Goal: Task Accomplishment & Management: Use online tool/utility

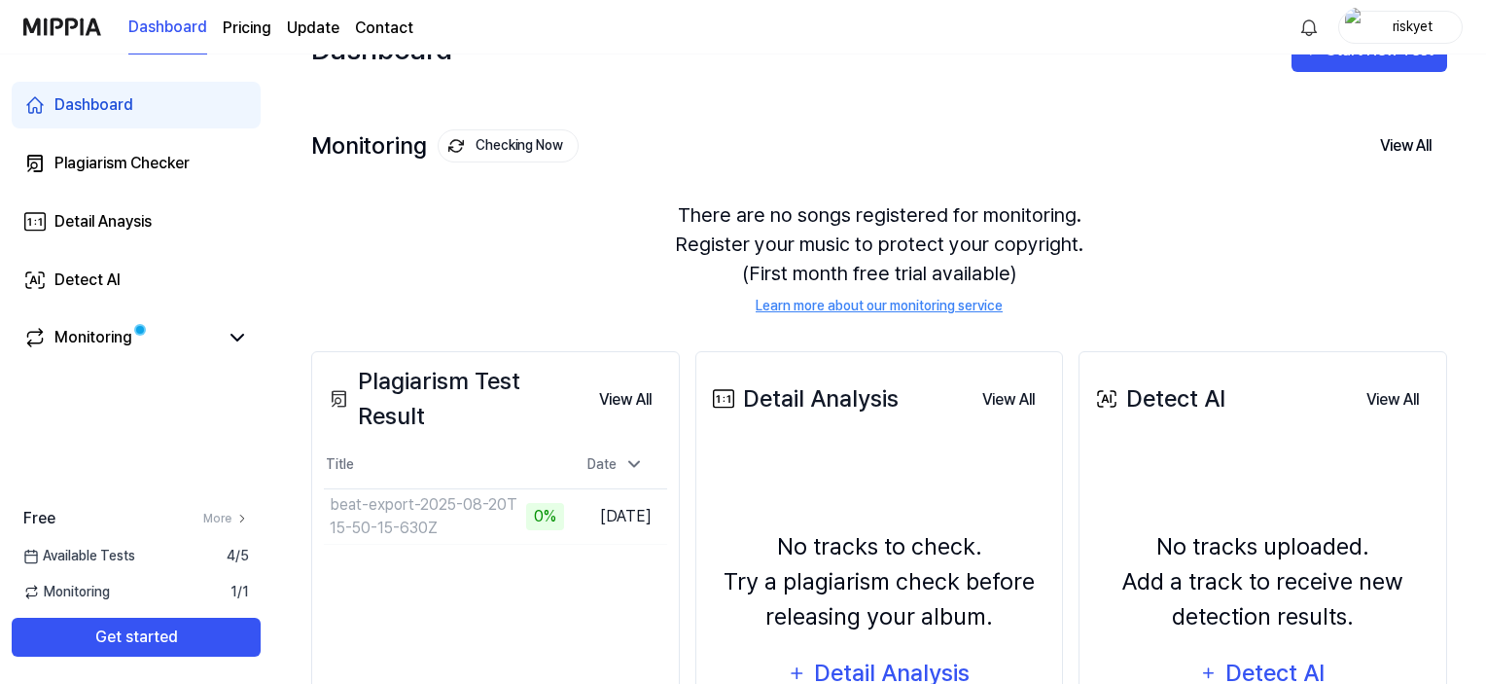
scroll to position [97, 0]
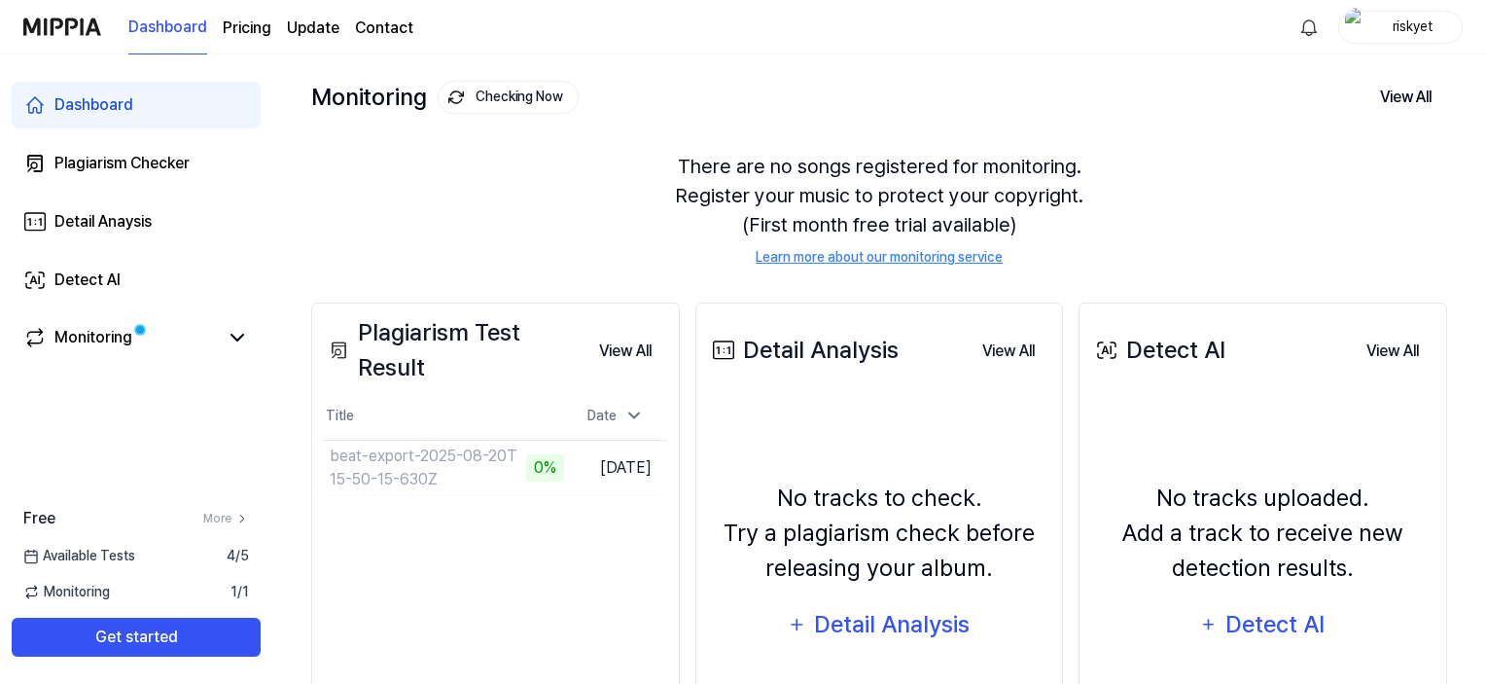
click at [521, 349] on div "Plagiarism Test Result" at bounding box center [454, 350] width 260 height 70
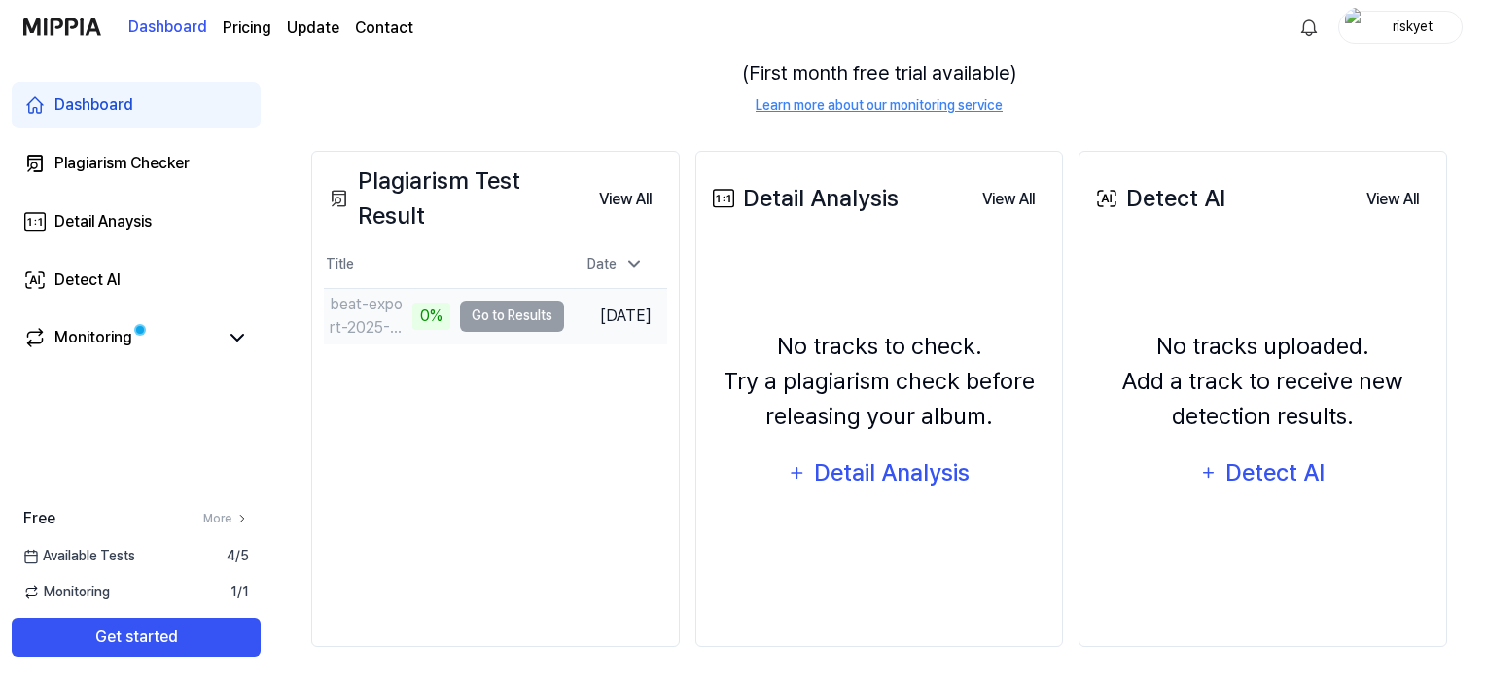
click at [499, 316] on td "beat-export-2025-08-20T15-50-15-630Z 0% Go to Results" at bounding box center [444, 316] width 240 height 54
click at [624, 182] on button "View All" at bounding box center [626, 199] width 84 height 39
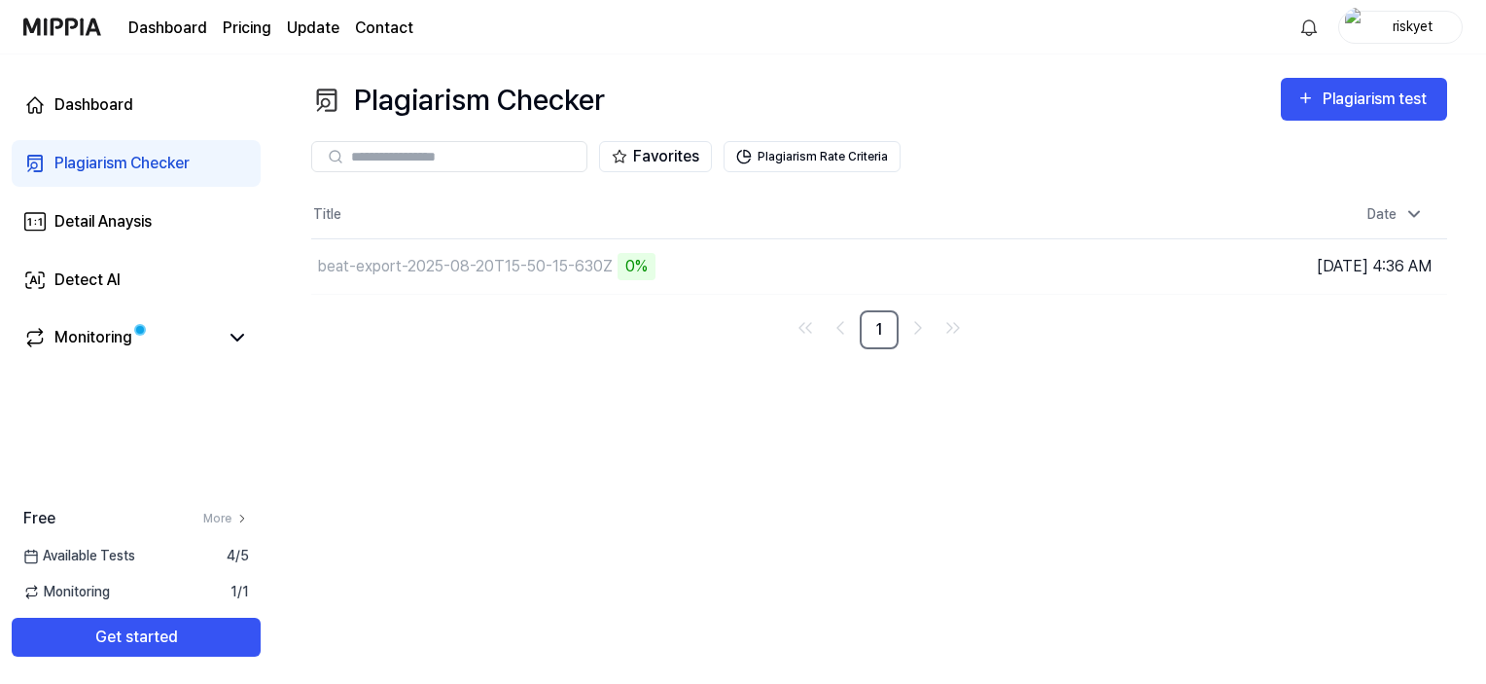
scroll to position [0, 0]
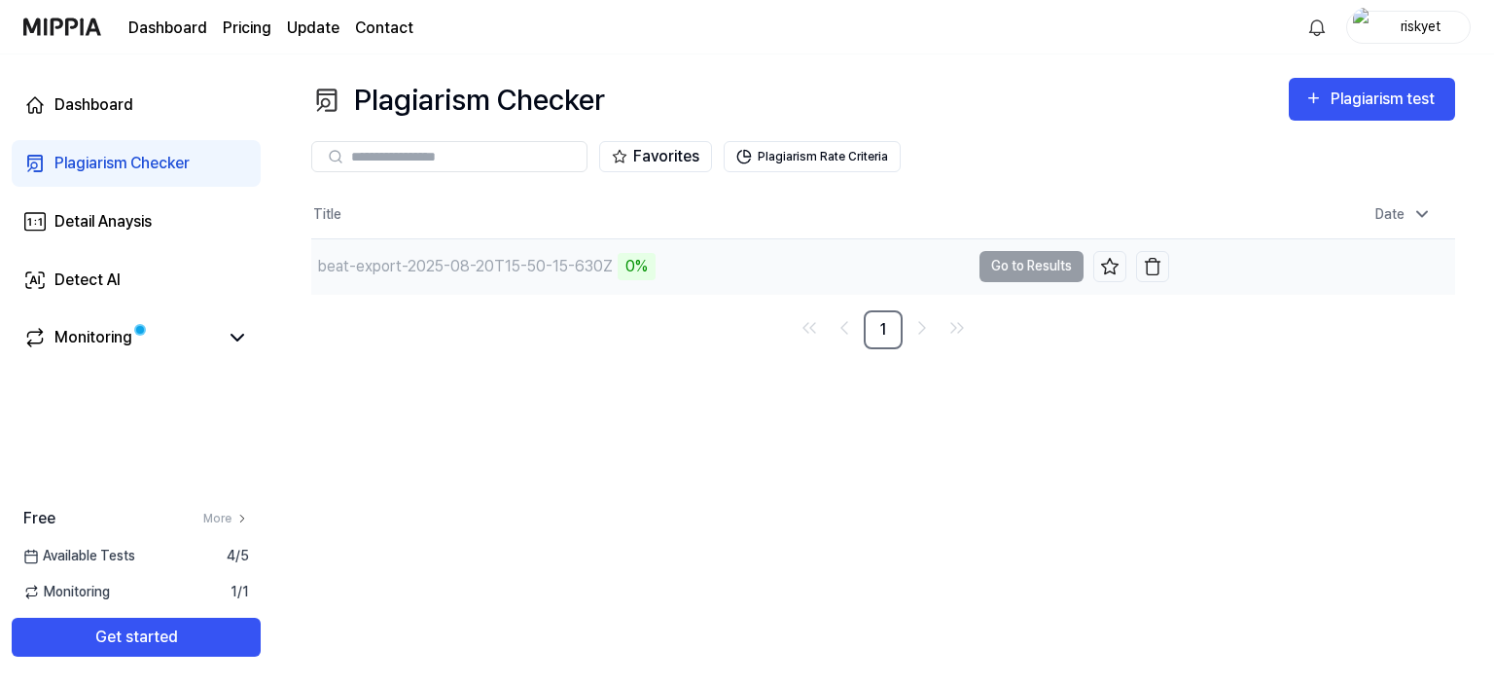
click at [639, 261] on div "0%" at bounding box center [637, 266] width 38 height 27
click at [61, 99] on div "Dashboard" at bounding box center [93, 104] width 79 height 23
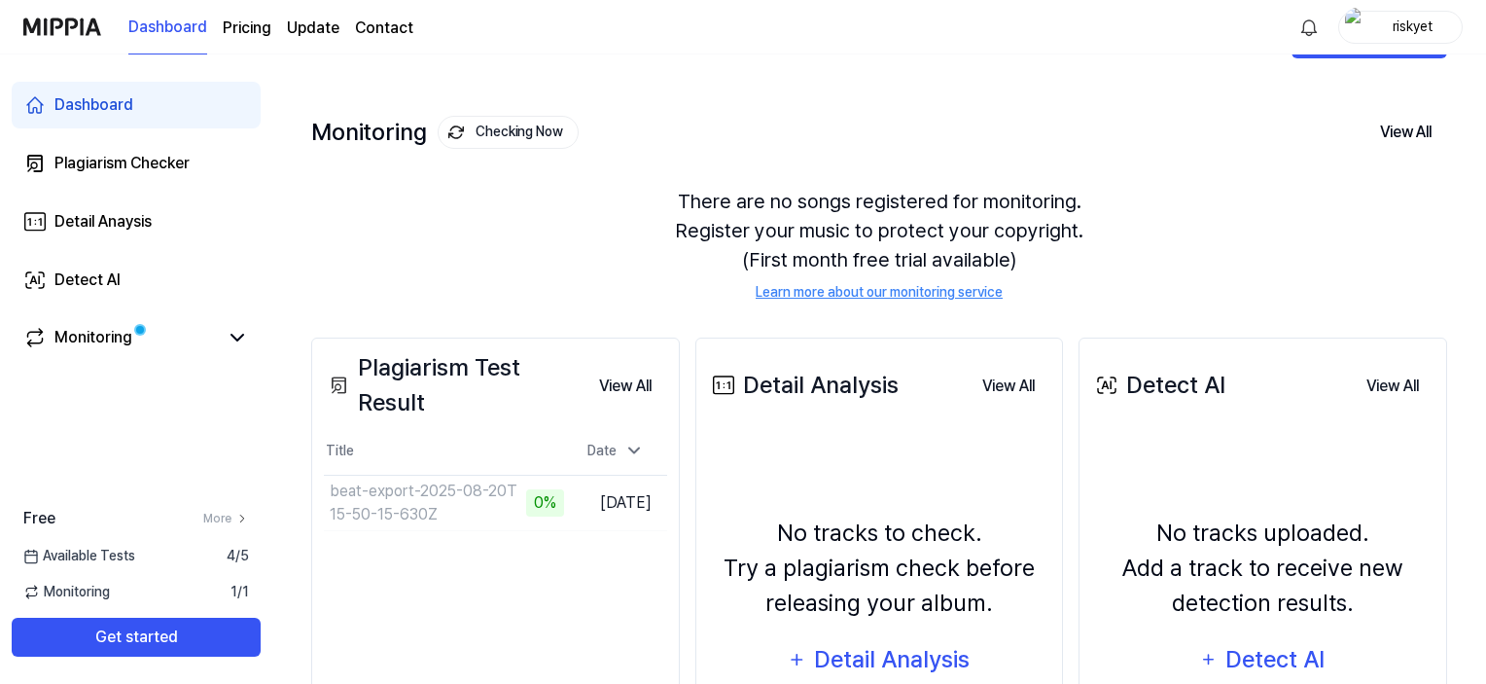
scroll to position [97, 0]
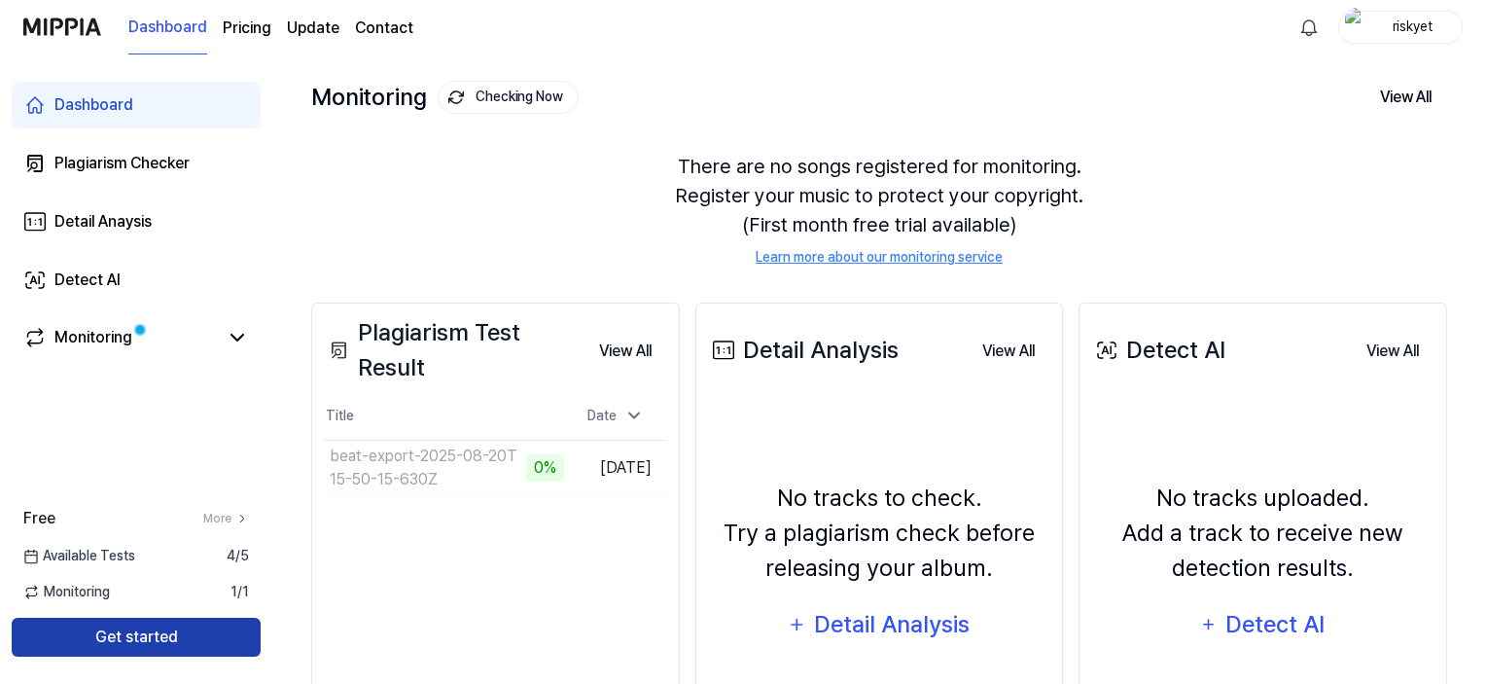
click at [157, 649] on button "Get started" at bounding box center [136, 637] width 249 height 39
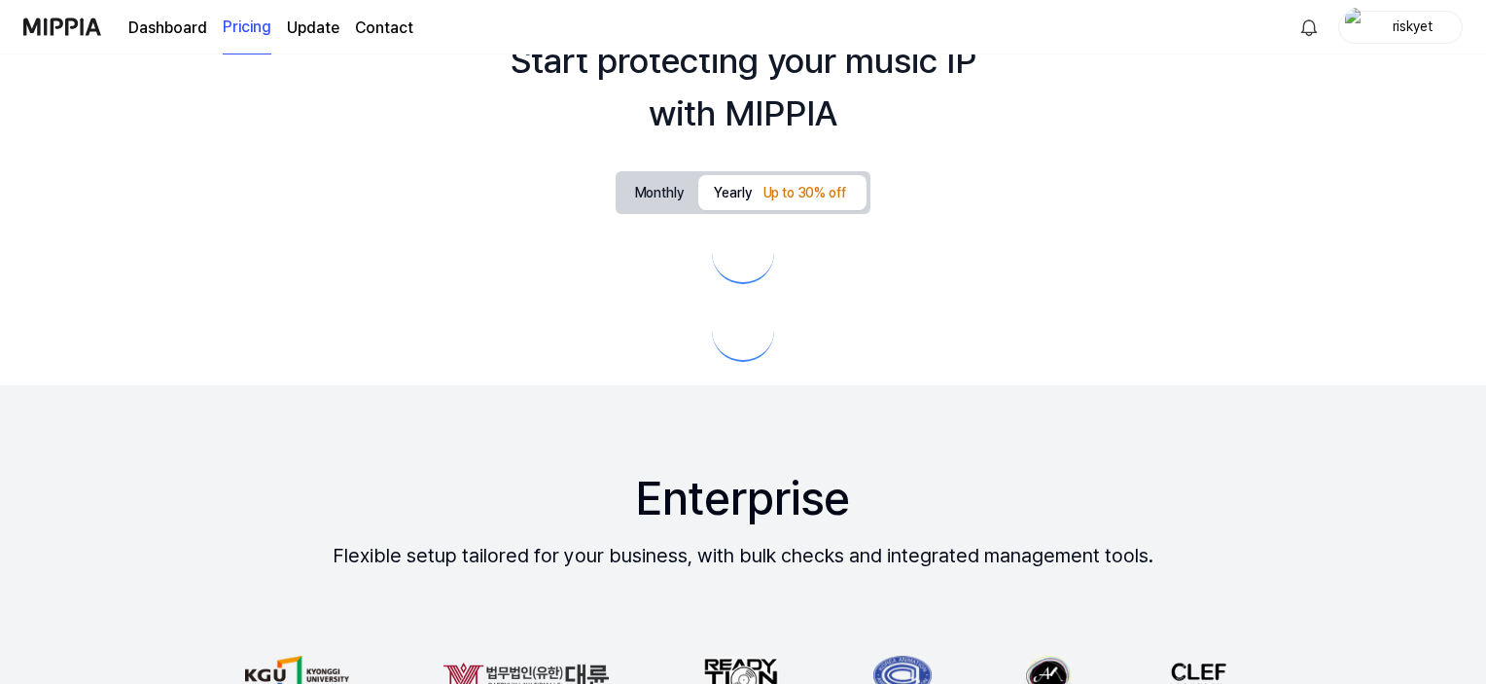
scroll to position [0, 0]
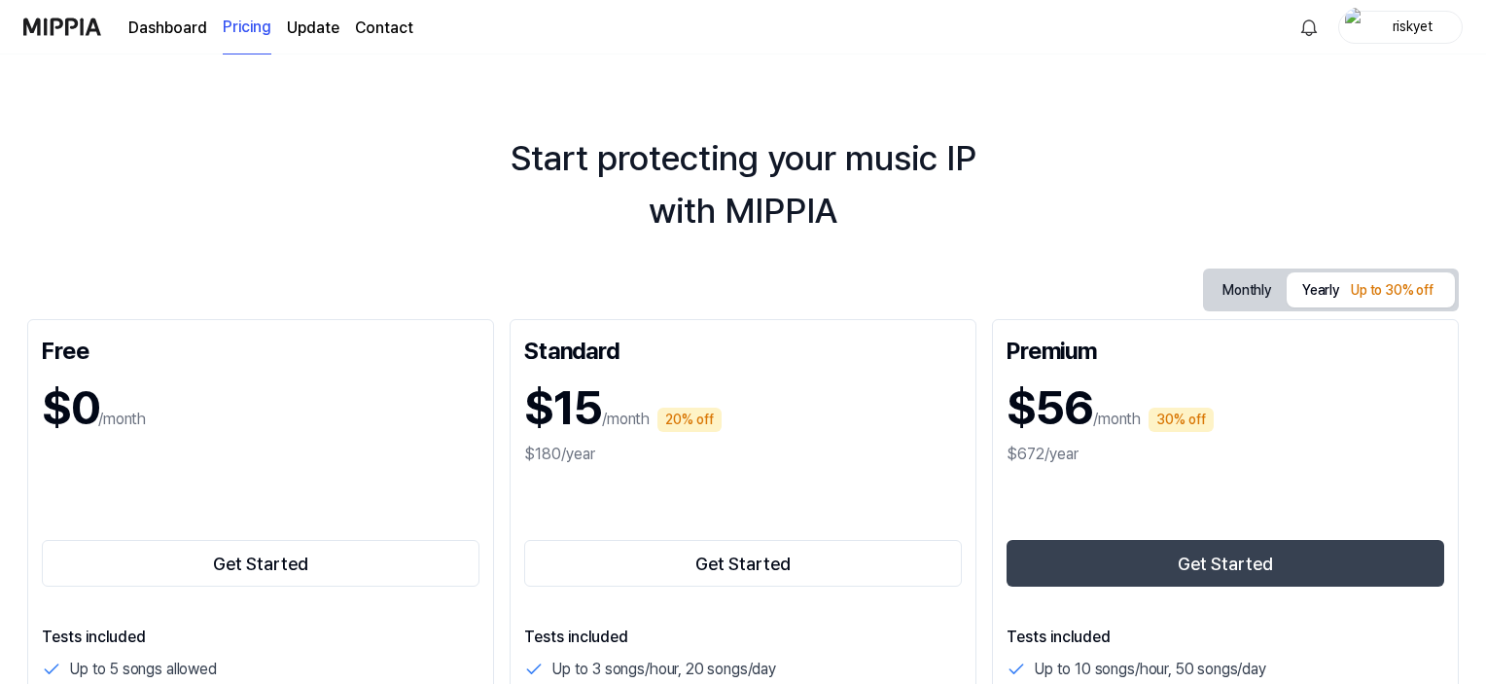
click at [97, 30] on img at bounding box center [62, 26] width 78 height 53
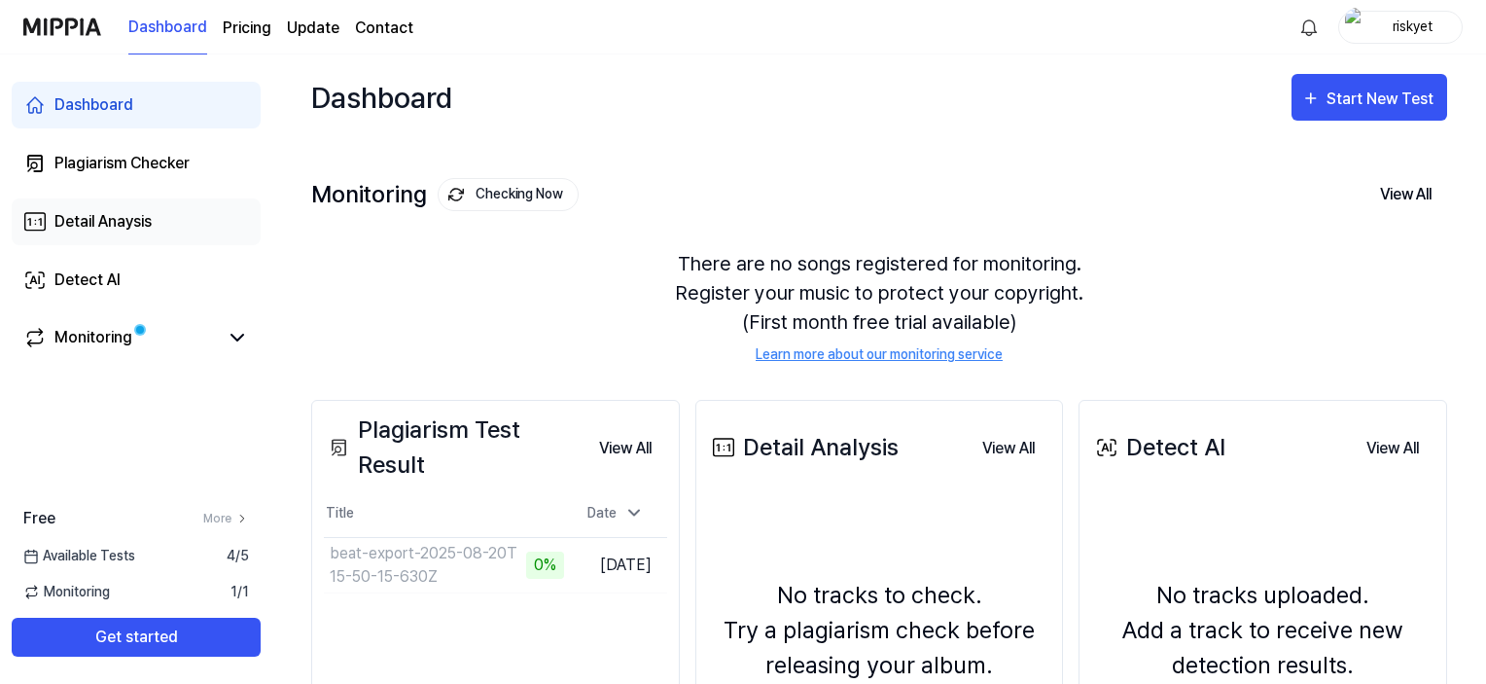
click at [122, 213] on div "Detail Anaysis" at bounding box center [102, 221] width 97 height 23
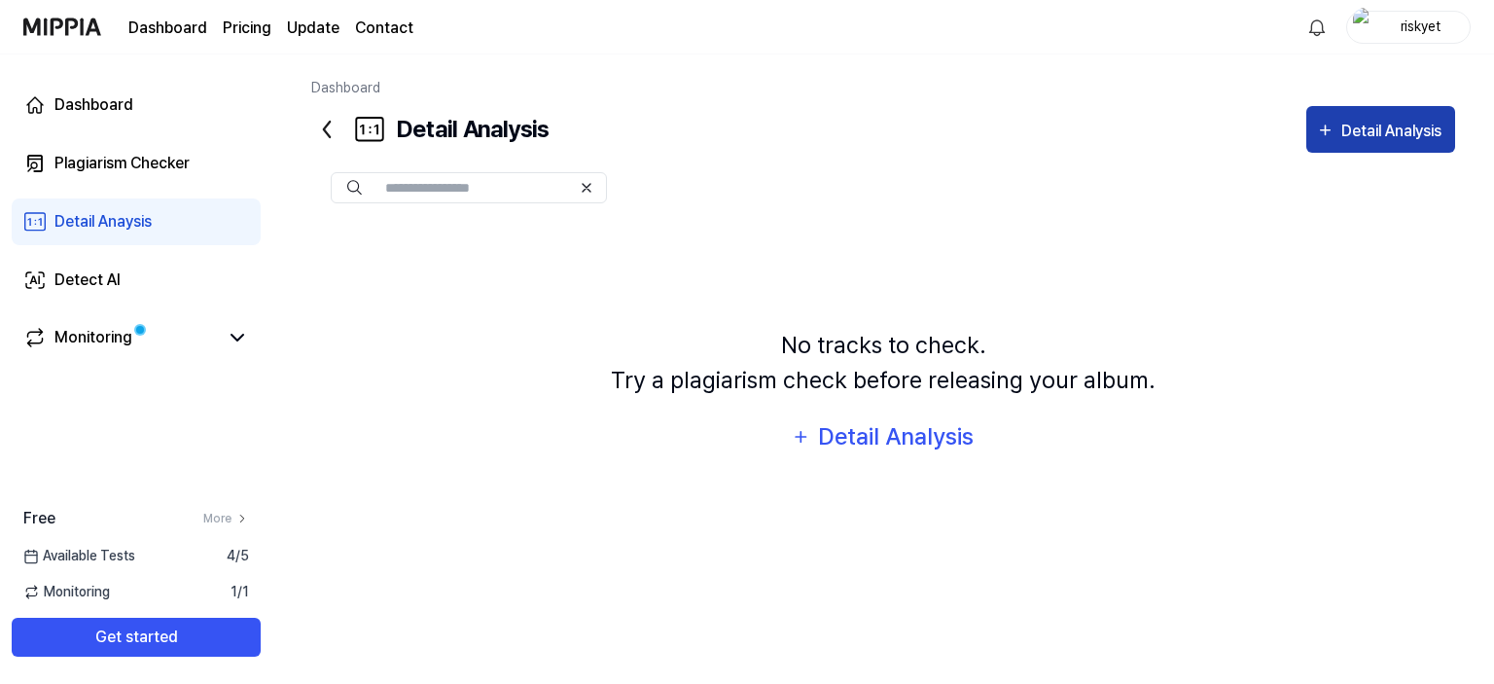
click at [1408, 131] on div "Detail Analysis" at bounding box center [1393, 131] width 105 height 25
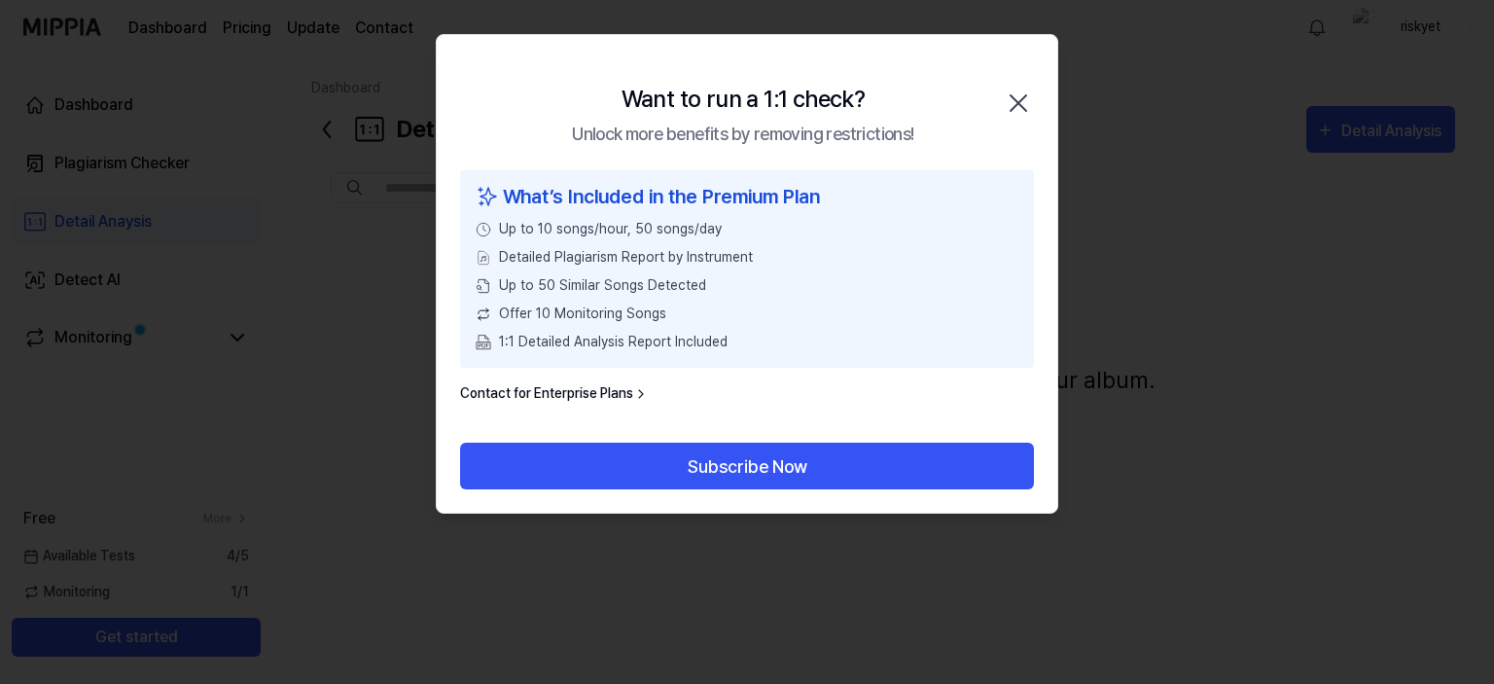
click at [1004, 100] on icon "button" at bounding box center [1018, 103] width 31 height 31
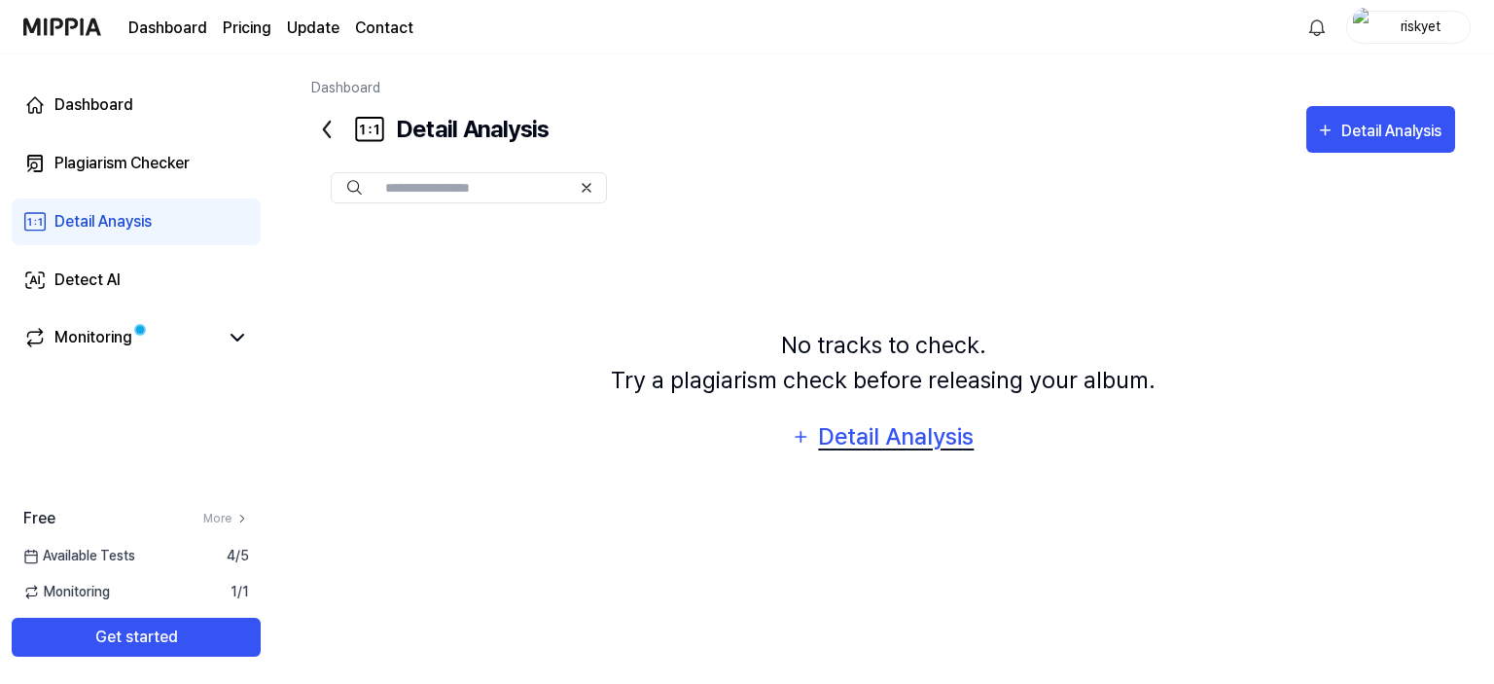
click at [922, 430] on div "Detail Analysis" at bounding box center [896, 436] width 159 height 37
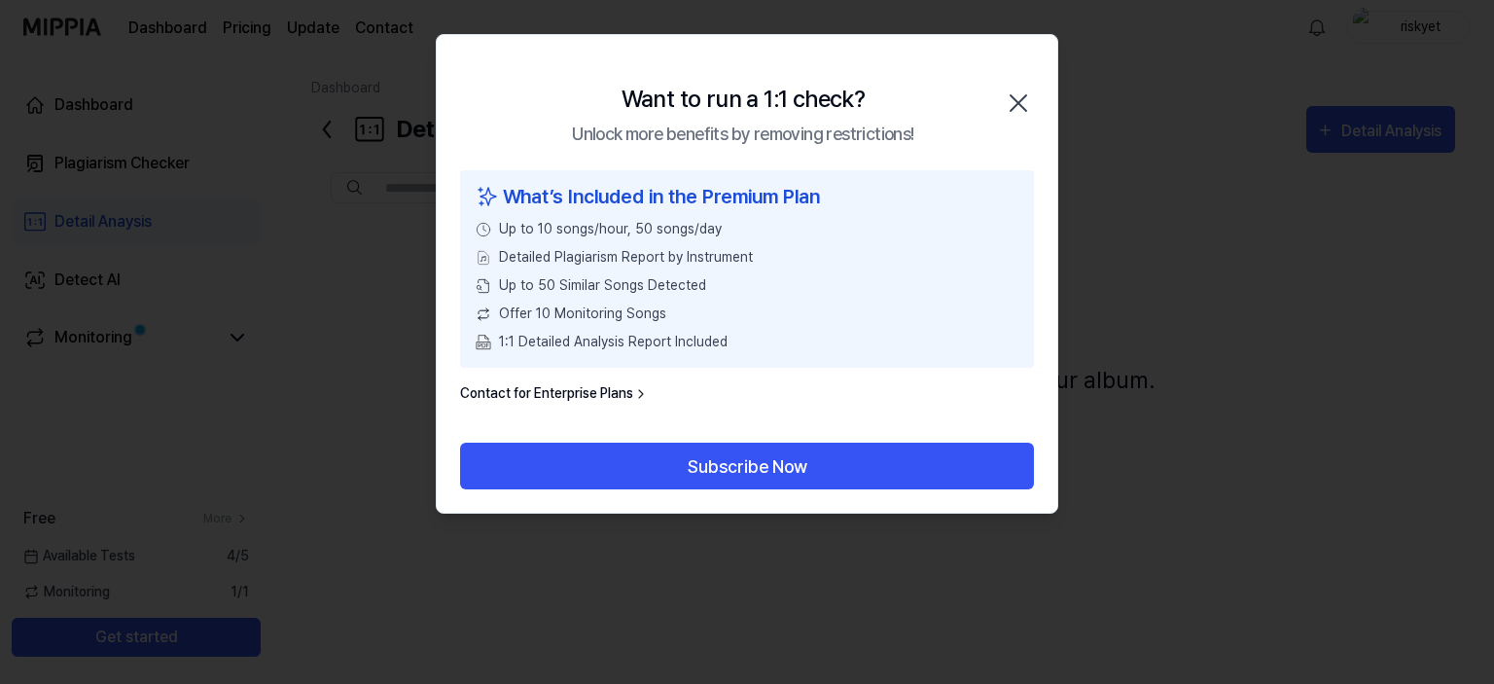
click at [1021, 89] on icon "button" at bounding box center [1018, 103] width 31 height 31
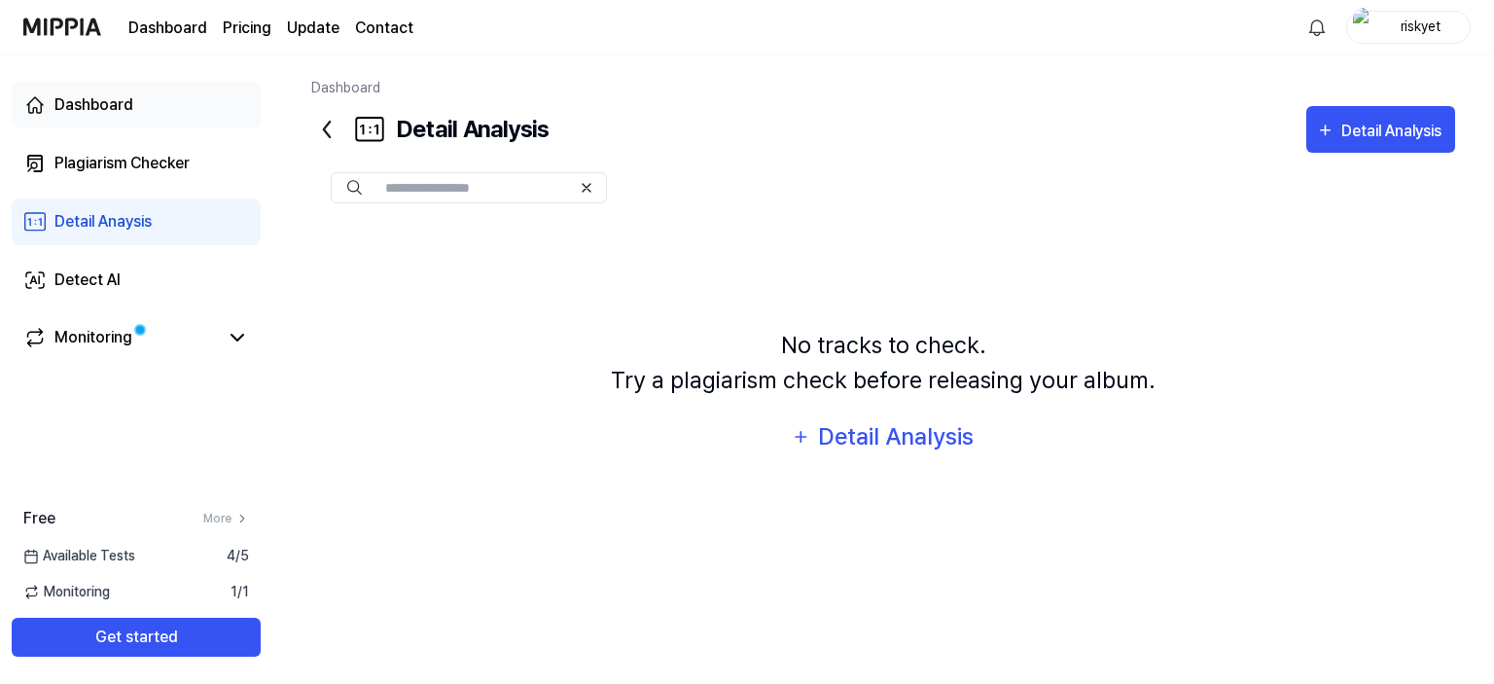
click at [132, 90] on link "Dashboard" at bounding box center [136, 105] width 249 height 47
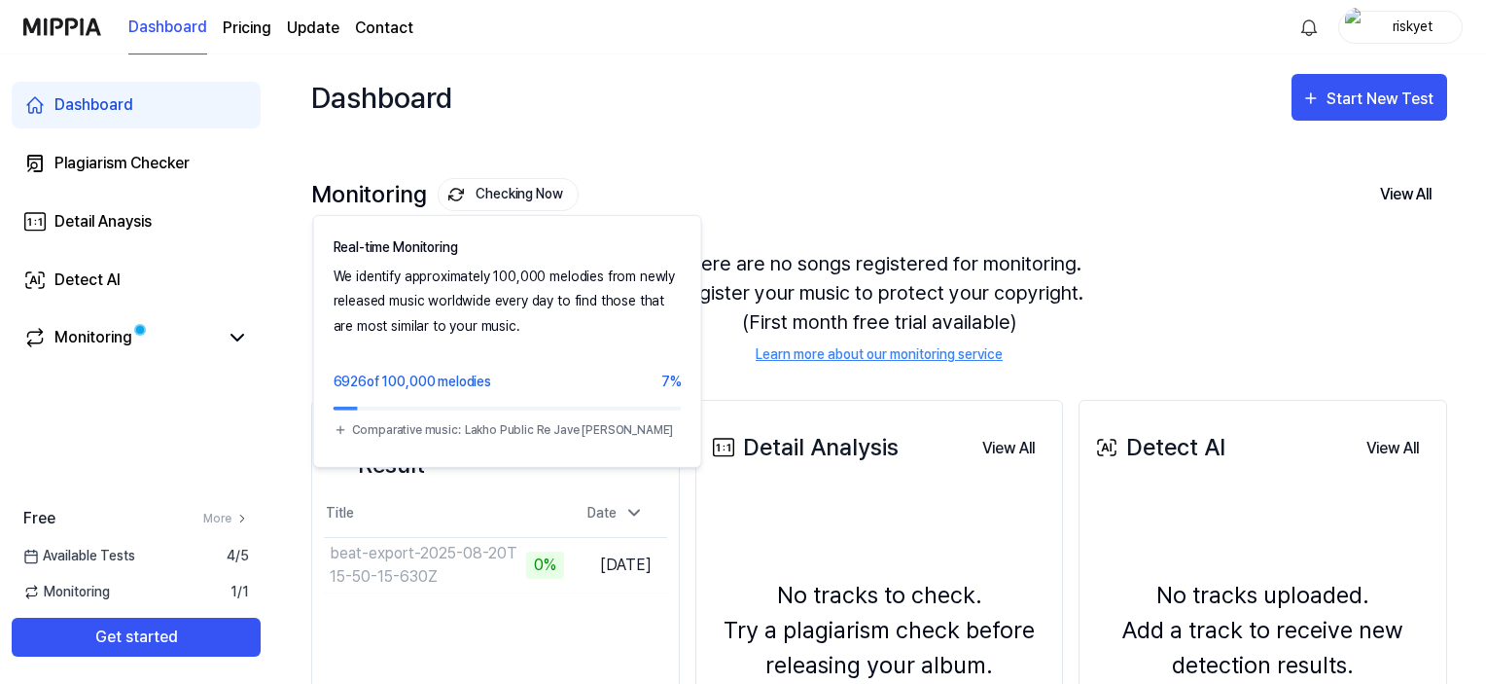
click at [498, 192] on button "Checking Now" at bounding box center [508, 194] width 141 height 33
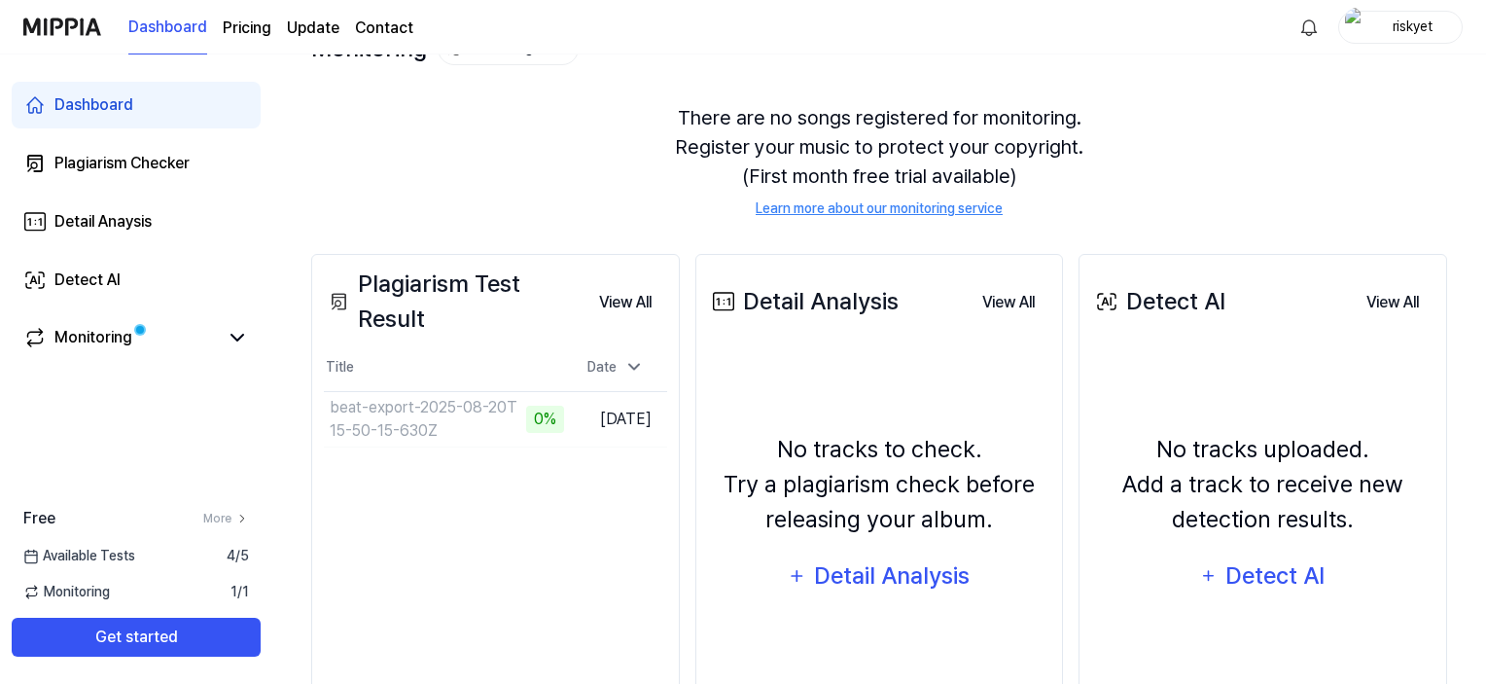
scroll to position [195, 0]
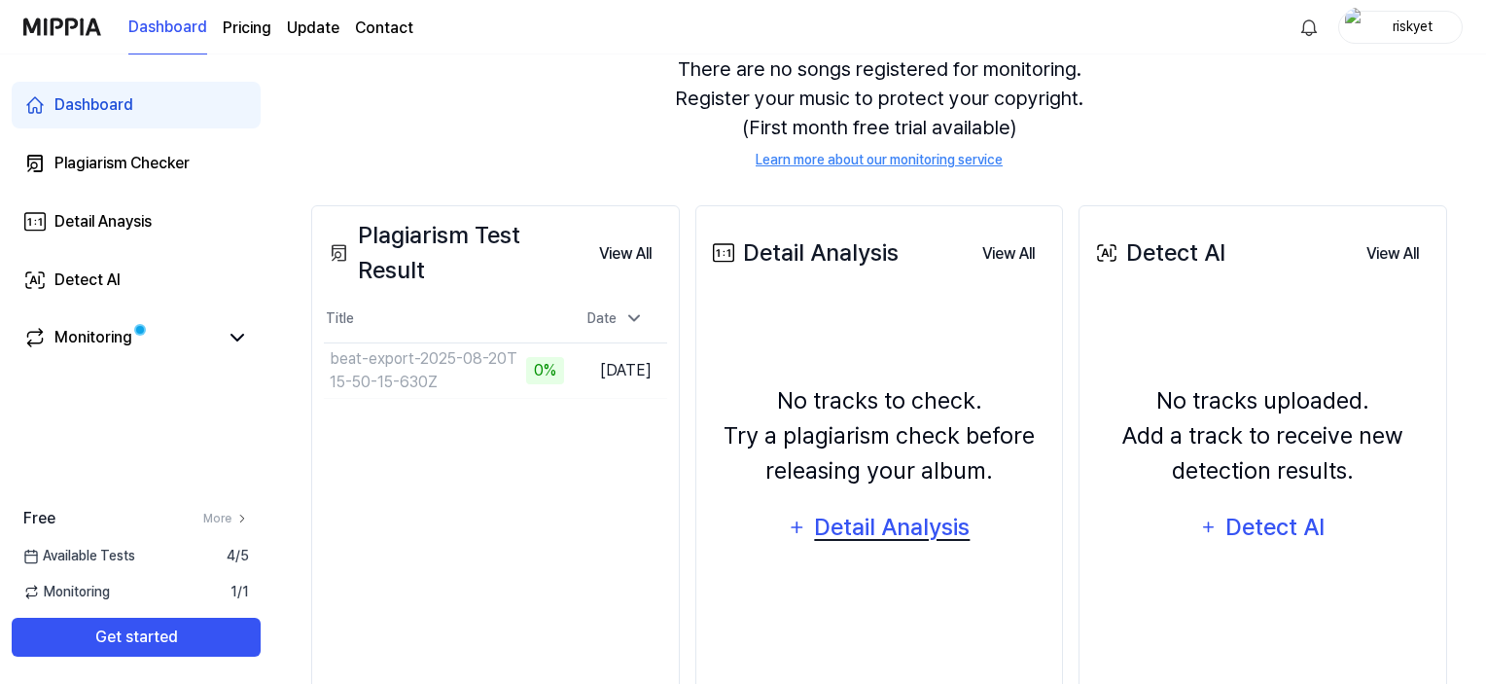
click at [932, 535] on div "Detail Analysis" at bounding box center [892, 527] width 159 height 37
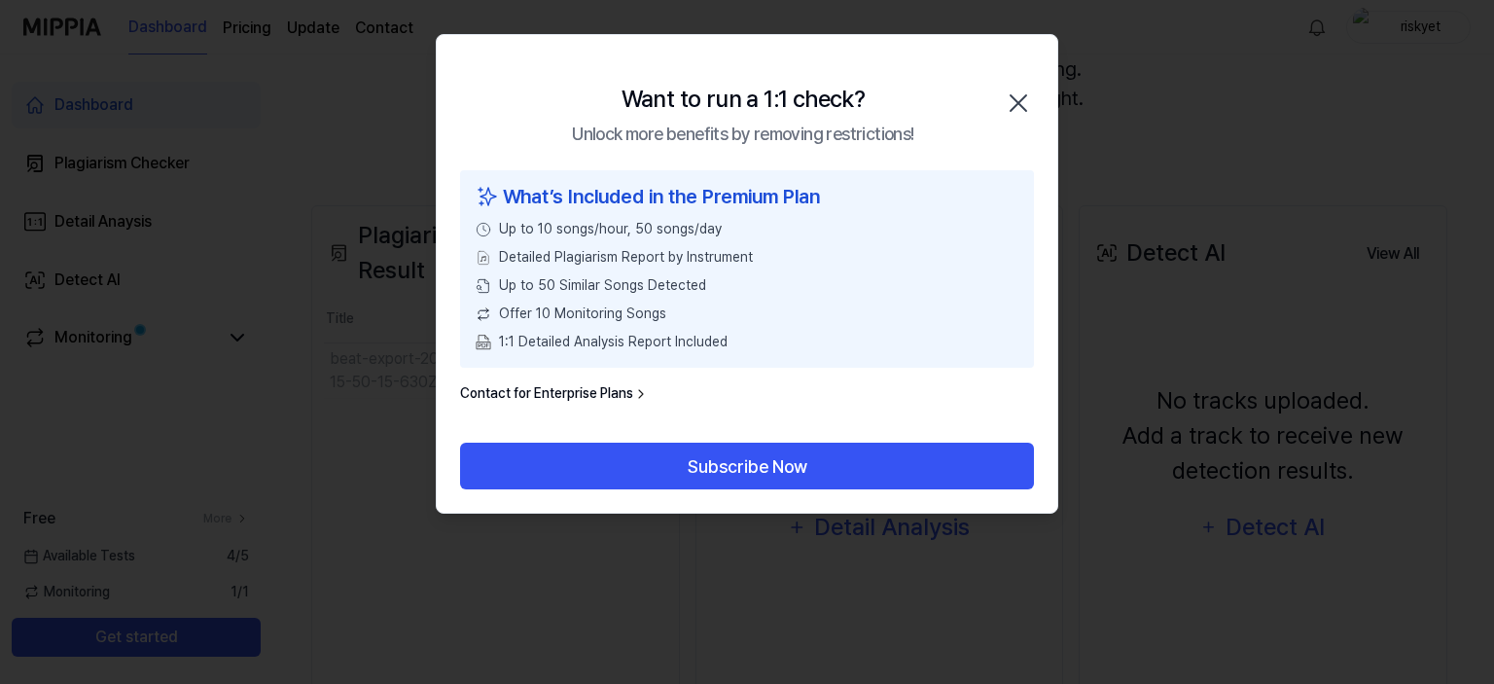
click at [1012, 100] on icon "button" at bounding box center [1018, 103] width 31 height 31
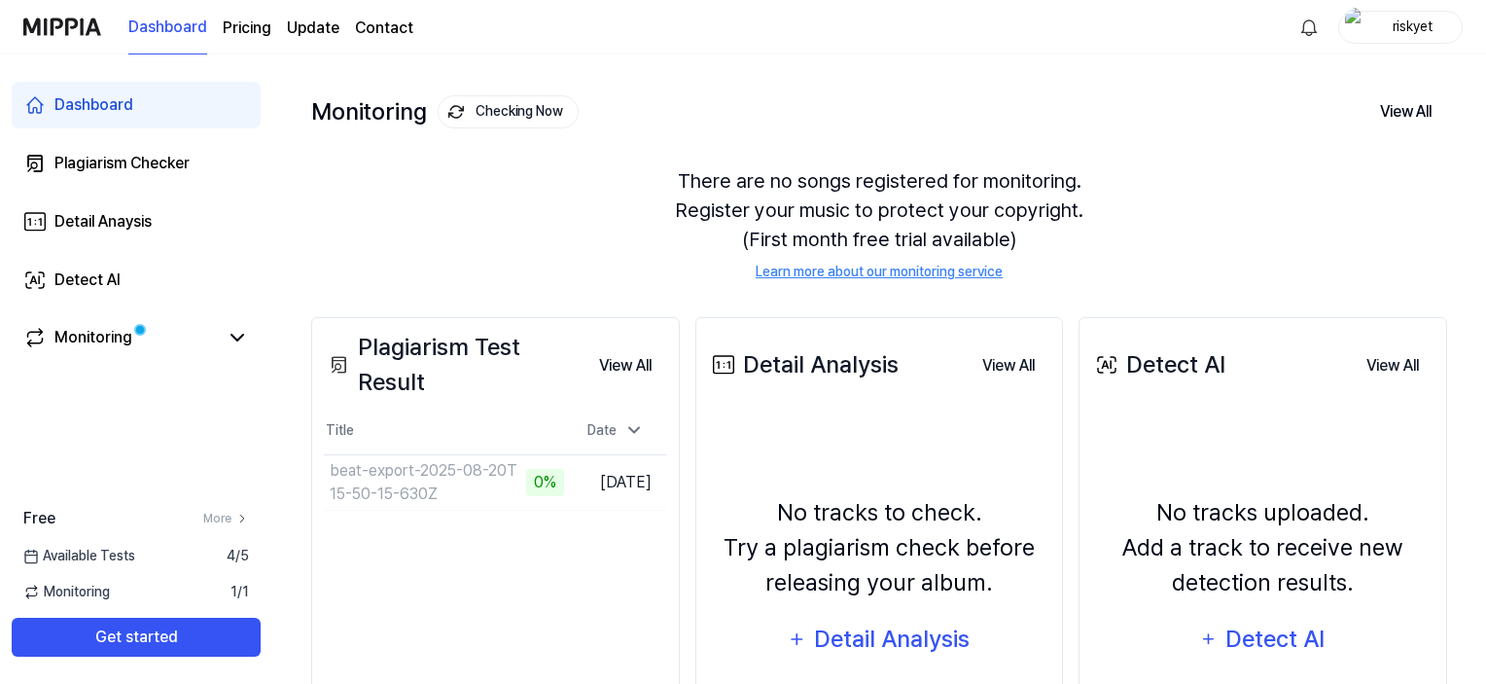
scroll to position [0, 0]
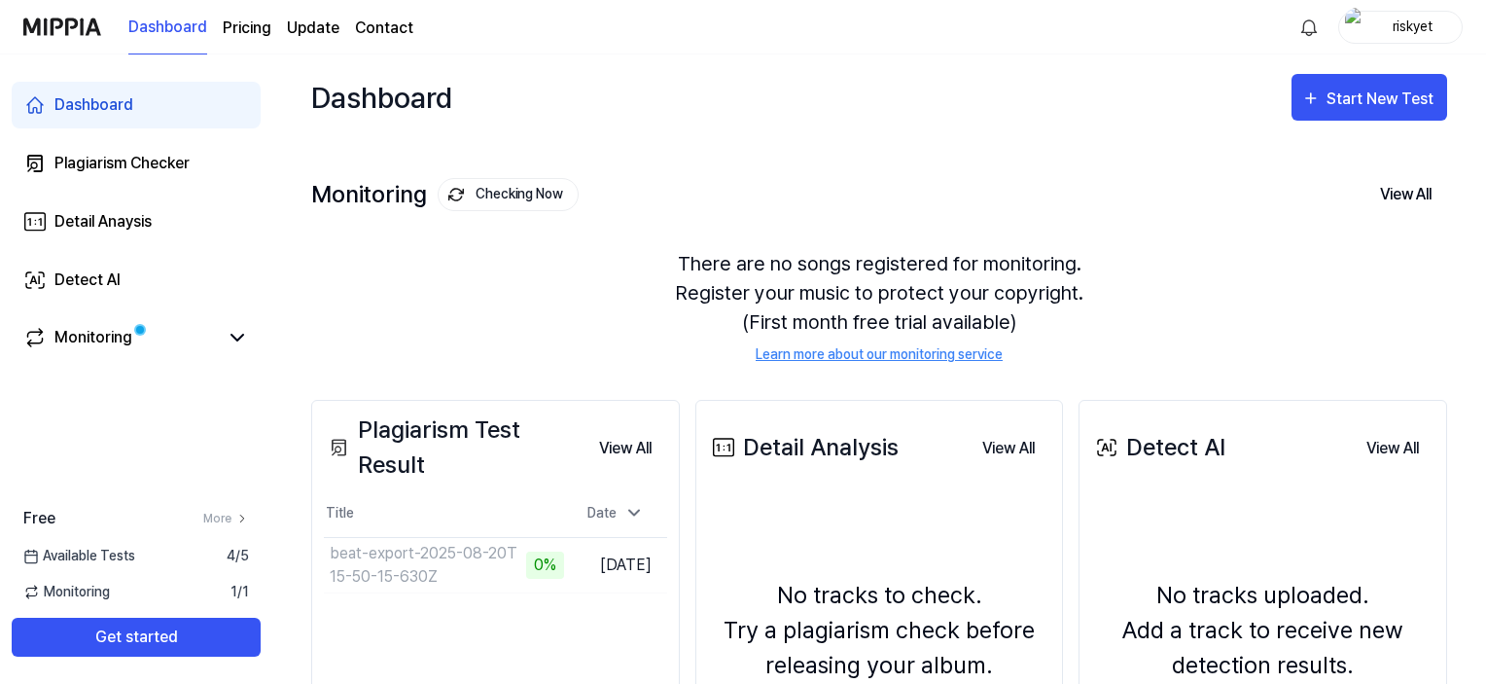
click at [105, 551] on span "Available Tests" at bounding box center [79, 556] width 112 height 20
click at [216, 514] on link "More" at bounding box center [226, 519] width 46 height 18
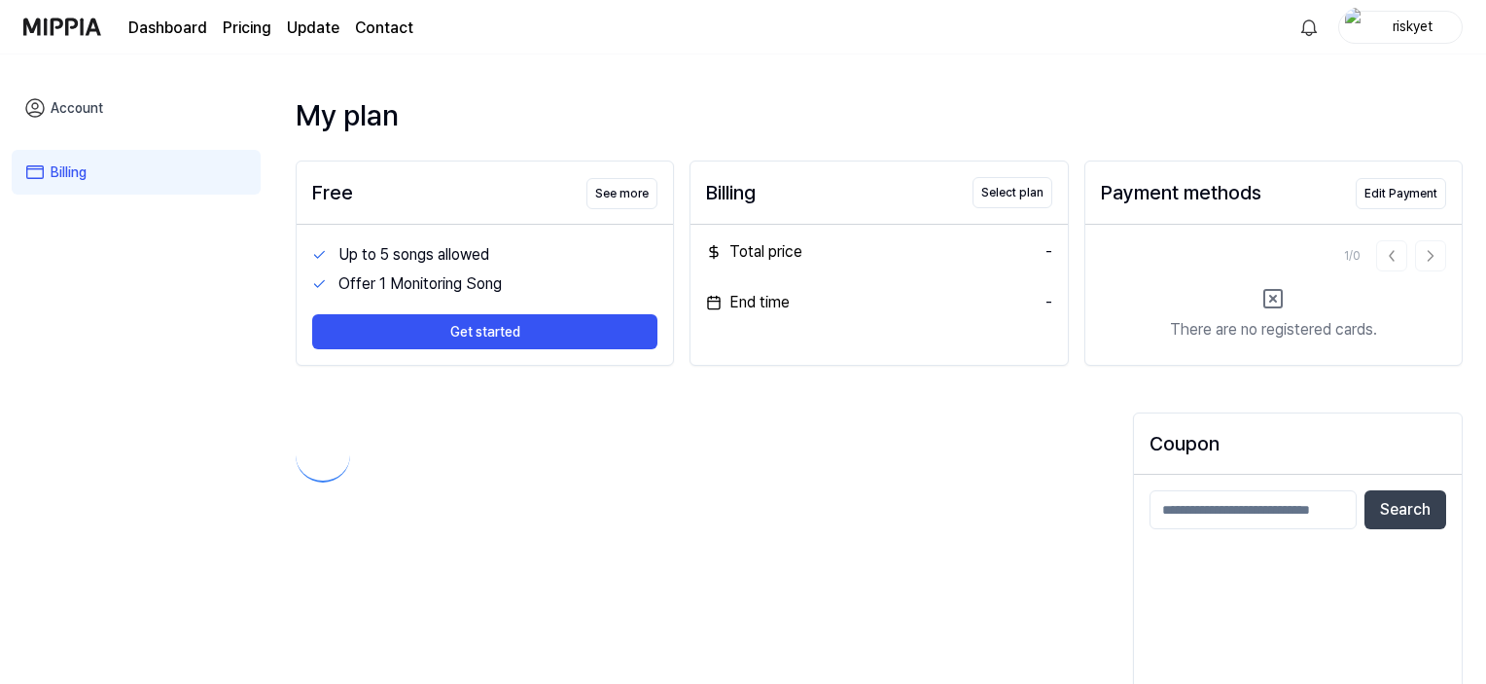
scroll to position [93, 0]
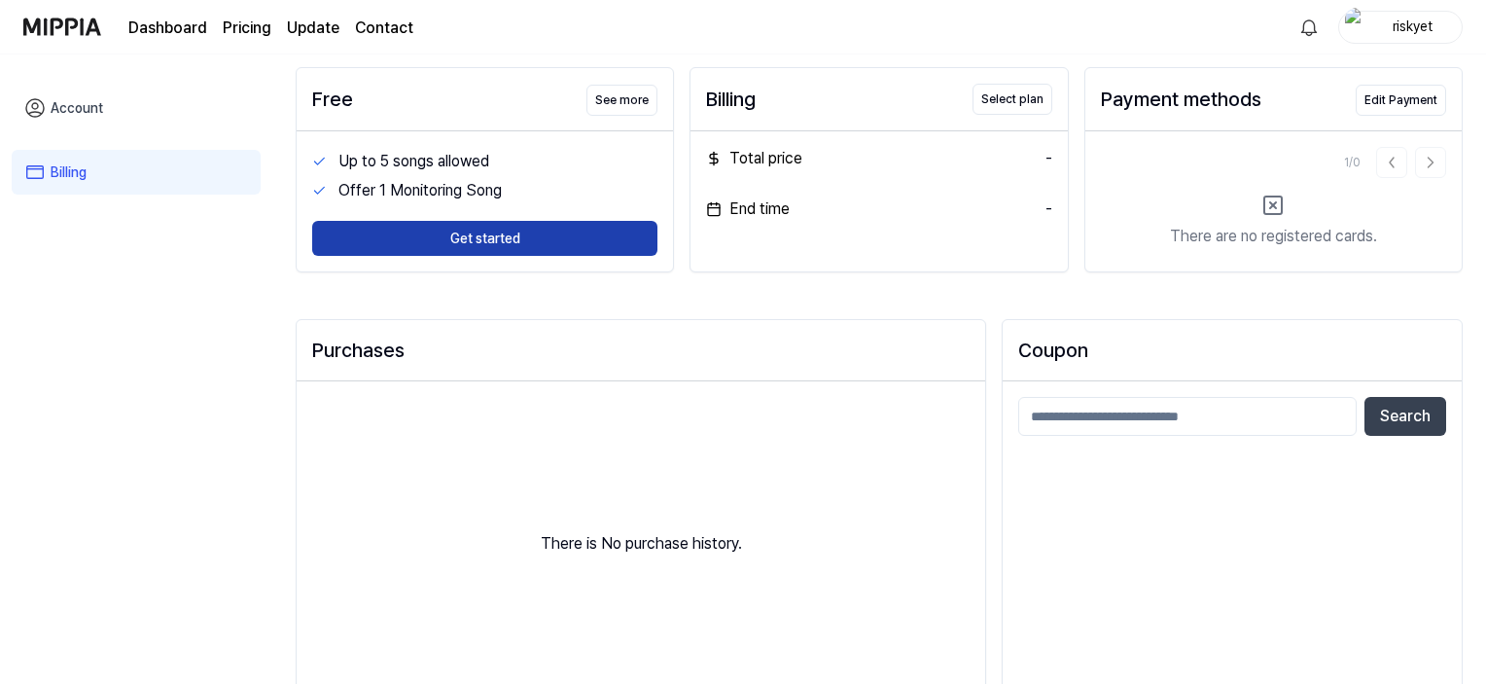
click at [452, 240] on button "Get started" at bounding box center [484, 238] width 345 height 35
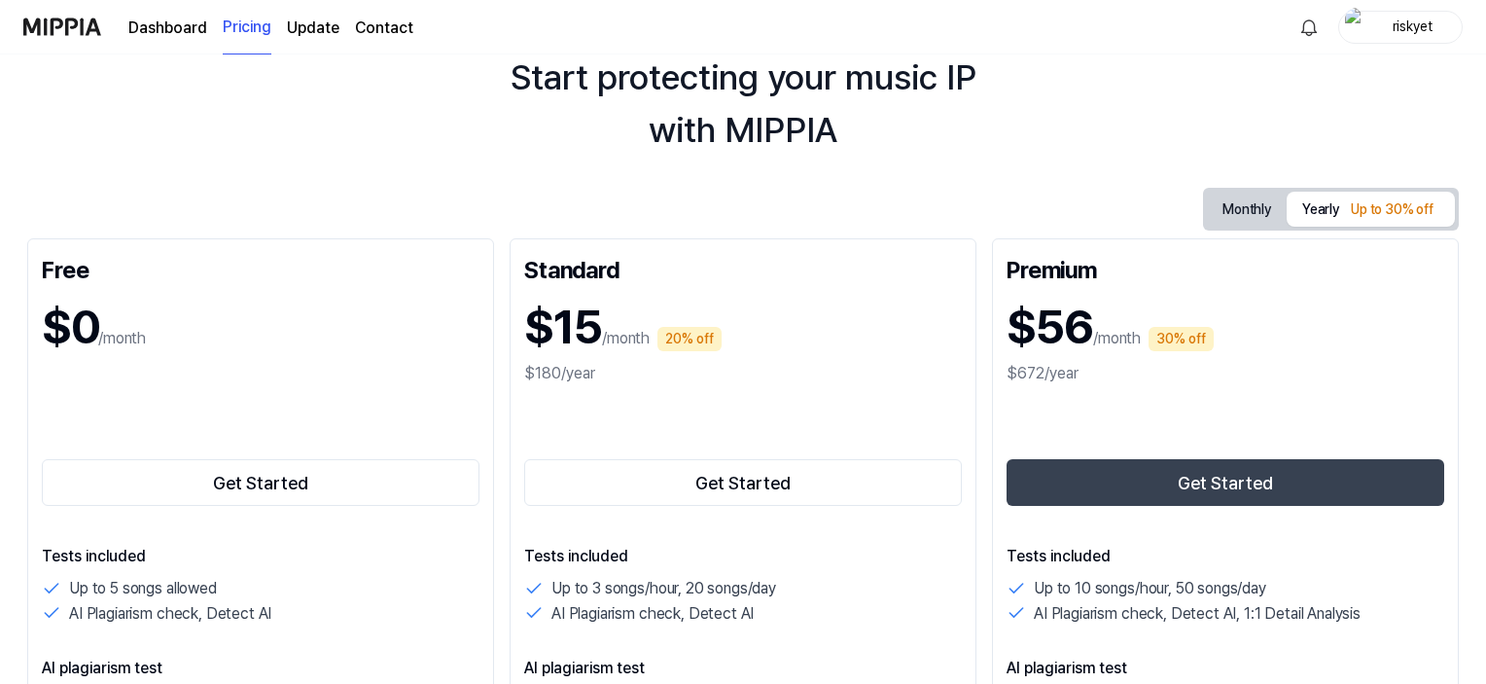
scroll to position [195, 0]
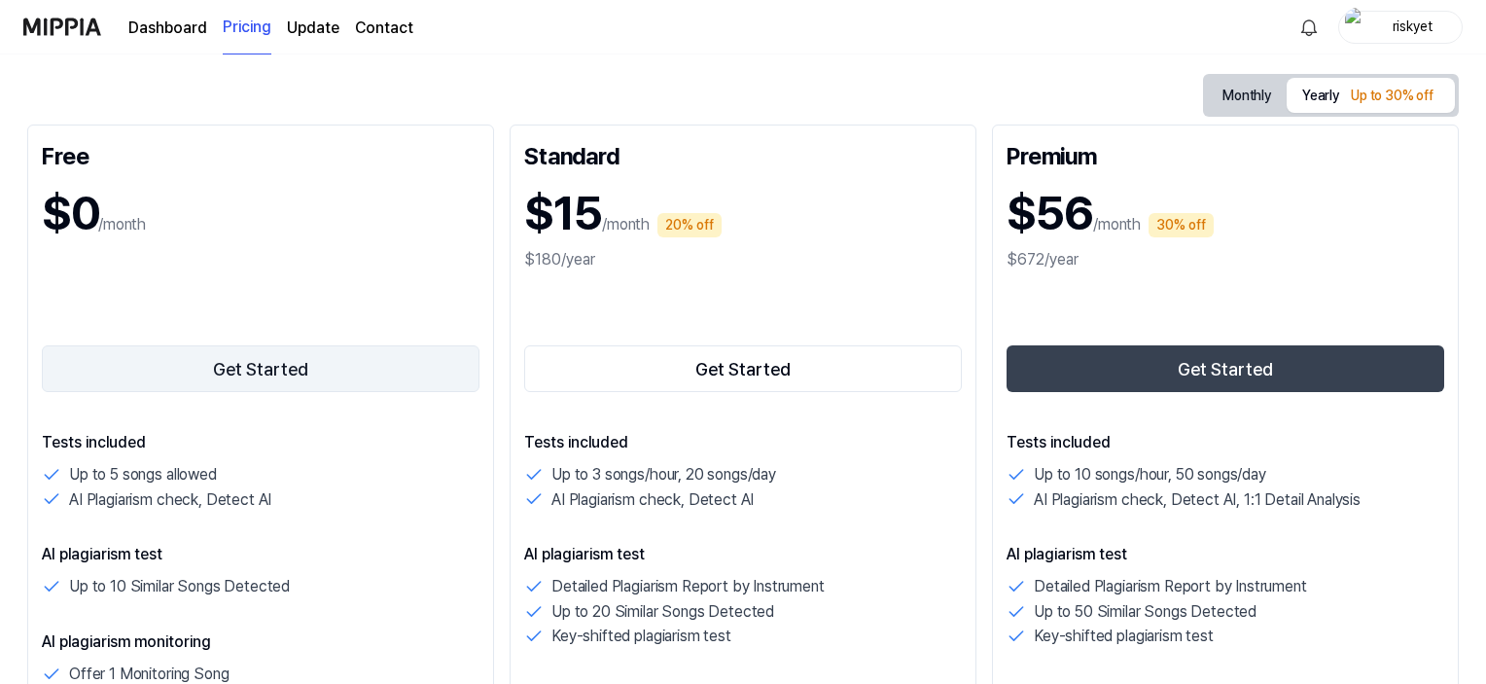
click at [317, 363] on button "Get Started" at bounding box center [261, 368] width 438 height 47
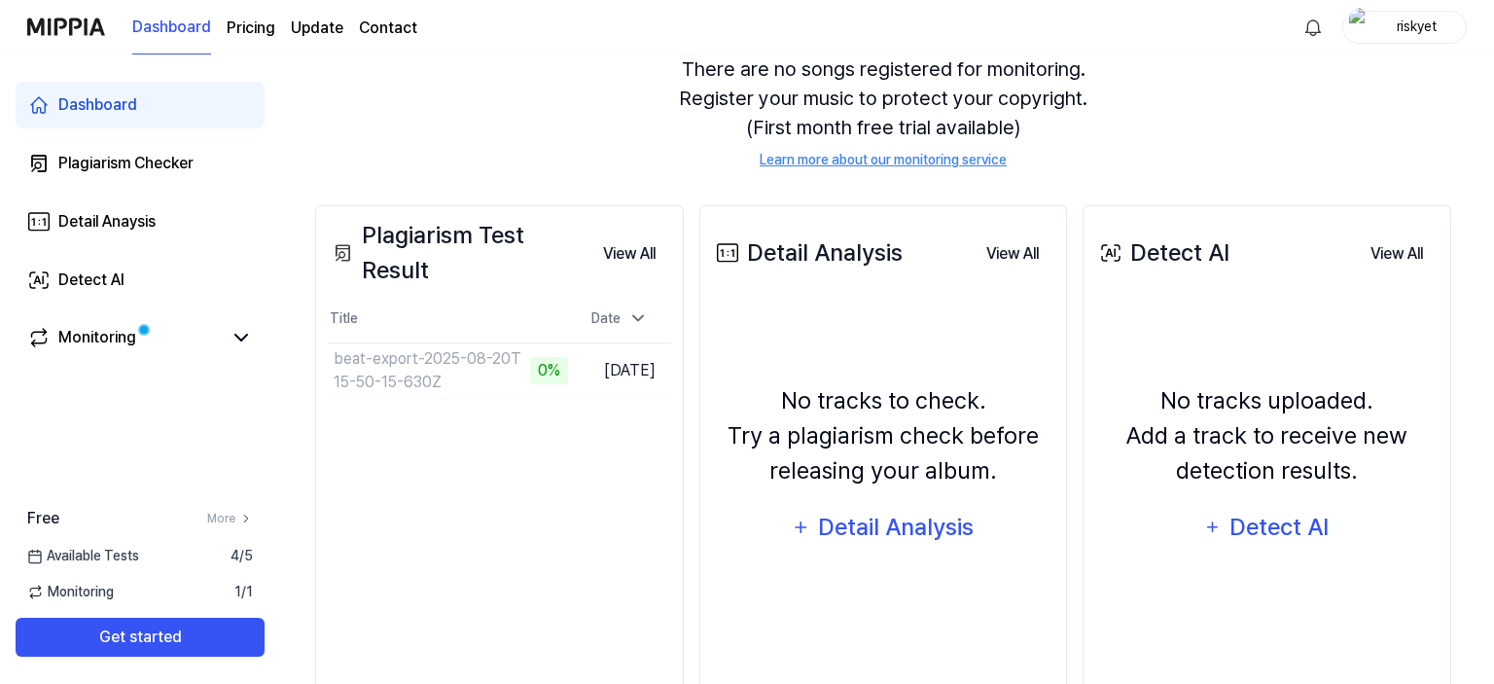
scroll to position [0, 0]
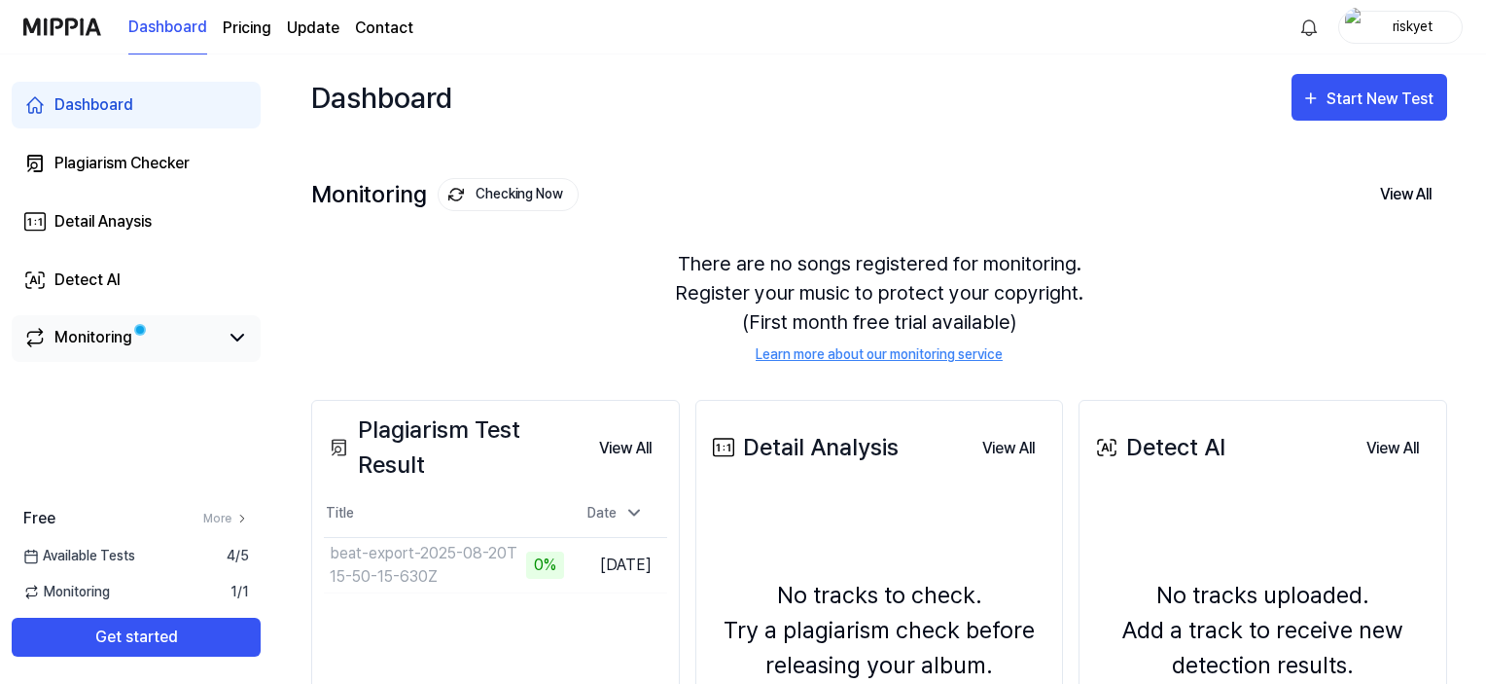
click at [124, 339] on div "Monitoring" at bounding box center [93, 337] width 78 height 23
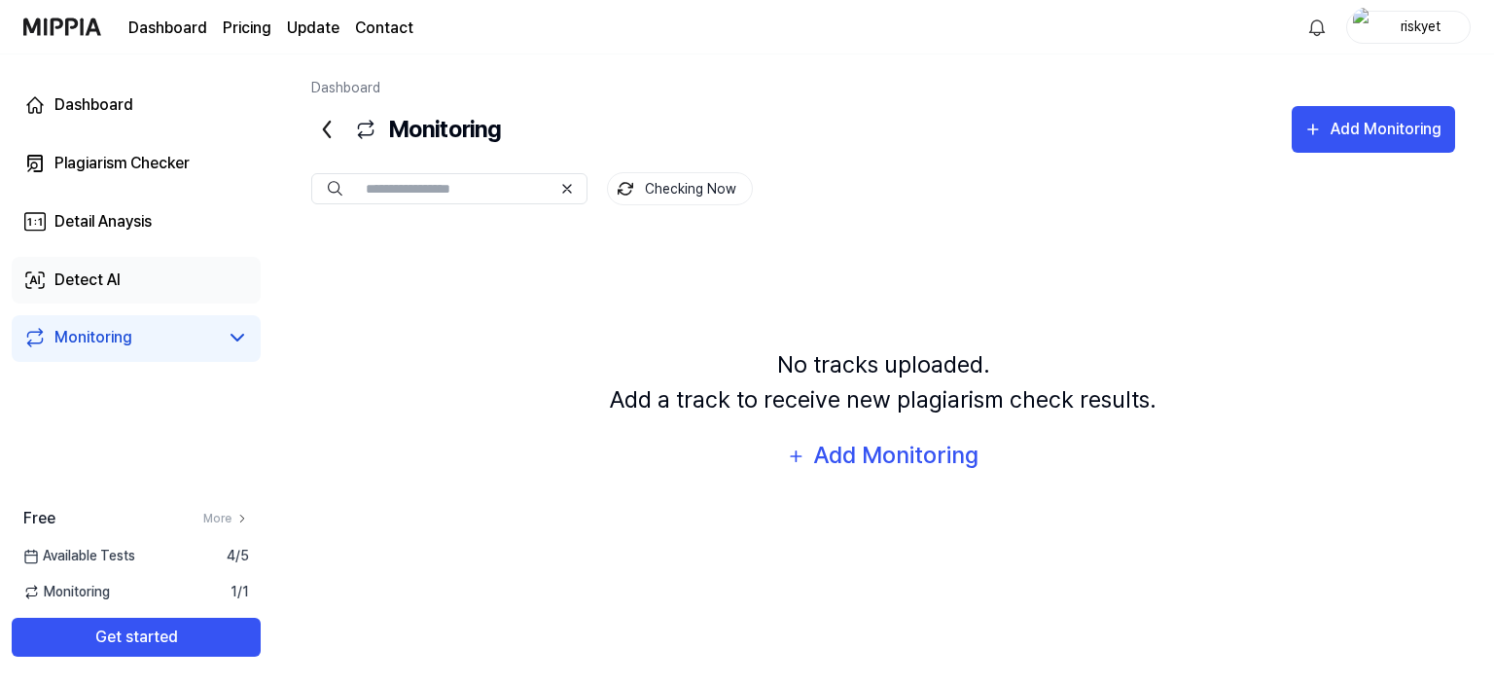
click at [143, 283] on link "Detect AI" at bounding box center [136, 280] width 249 height 47
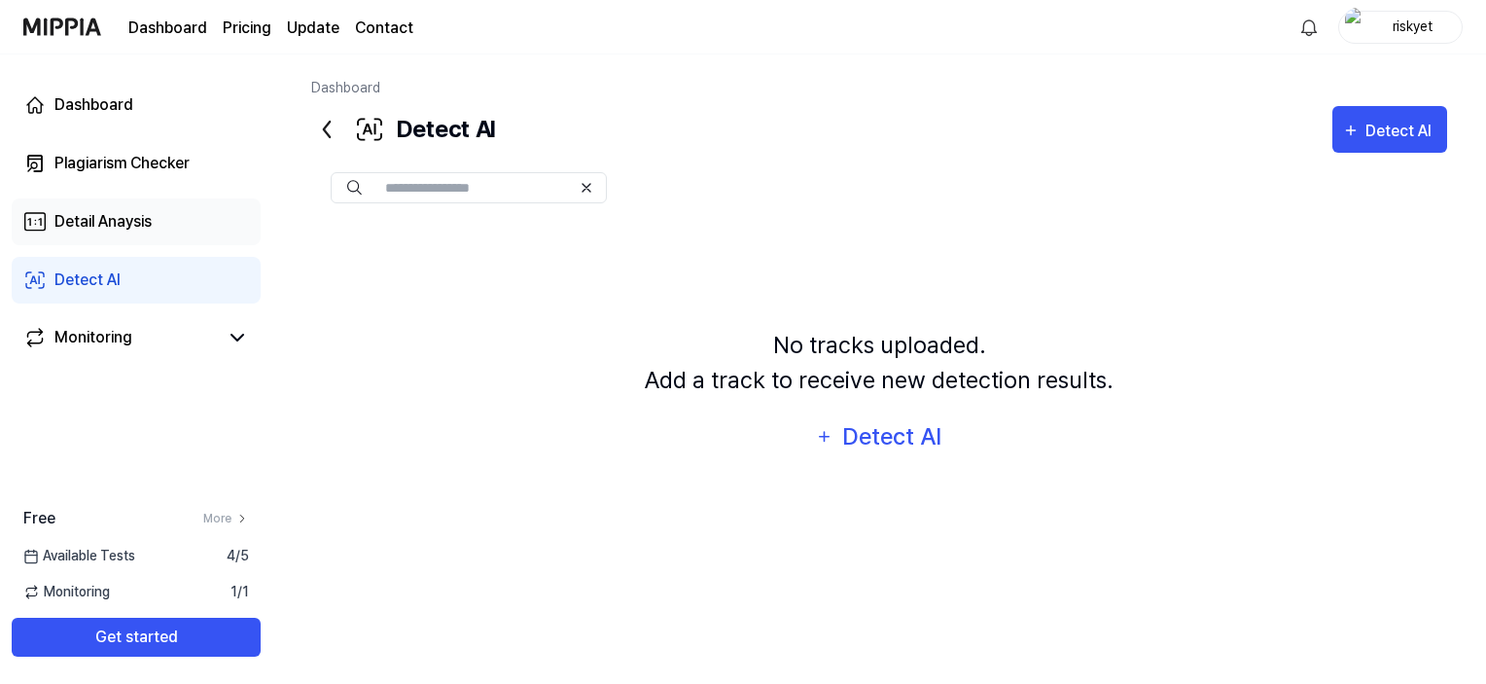
click at [77, 241] on link "Detail Anaysis" at bounding box center [136, 221] width 249 height 47
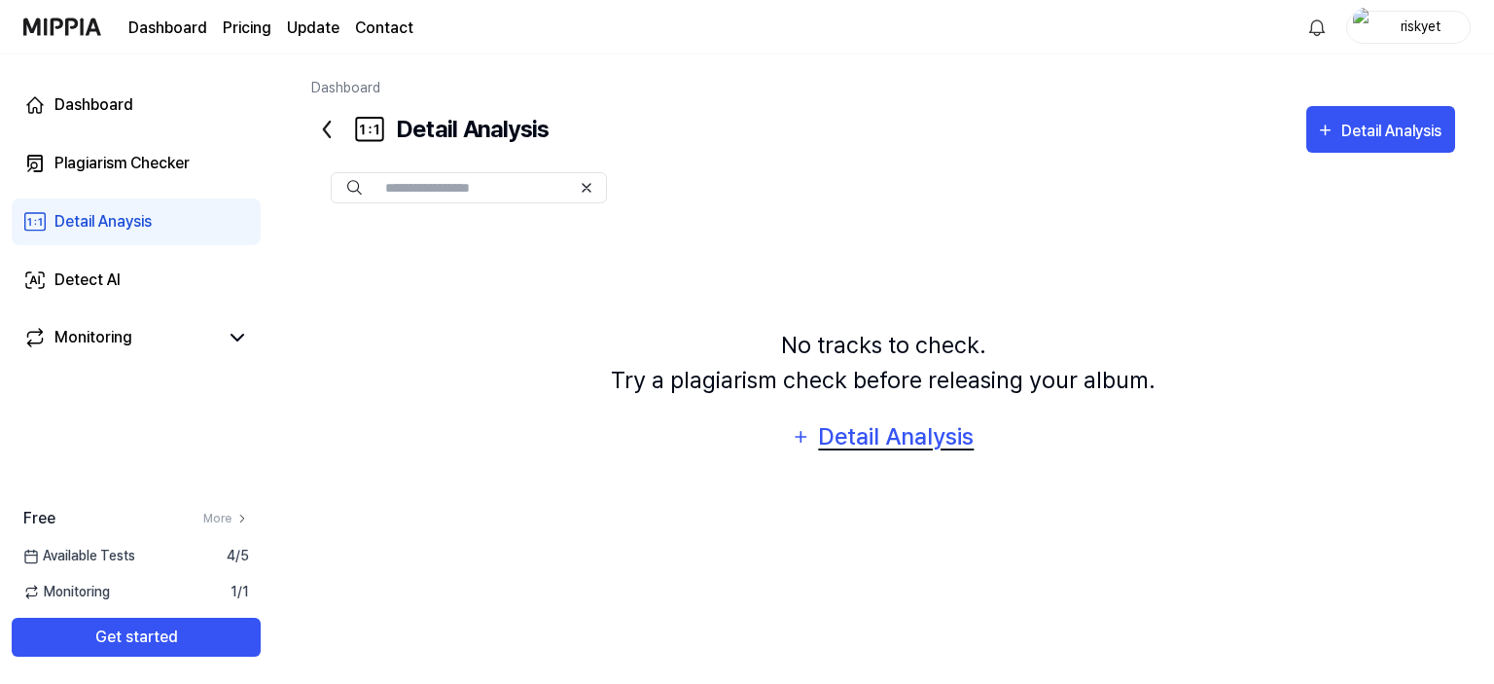
click at [819, 433] on div "Detail Analysis" at bounding box center [896, 436] width 159 height 37
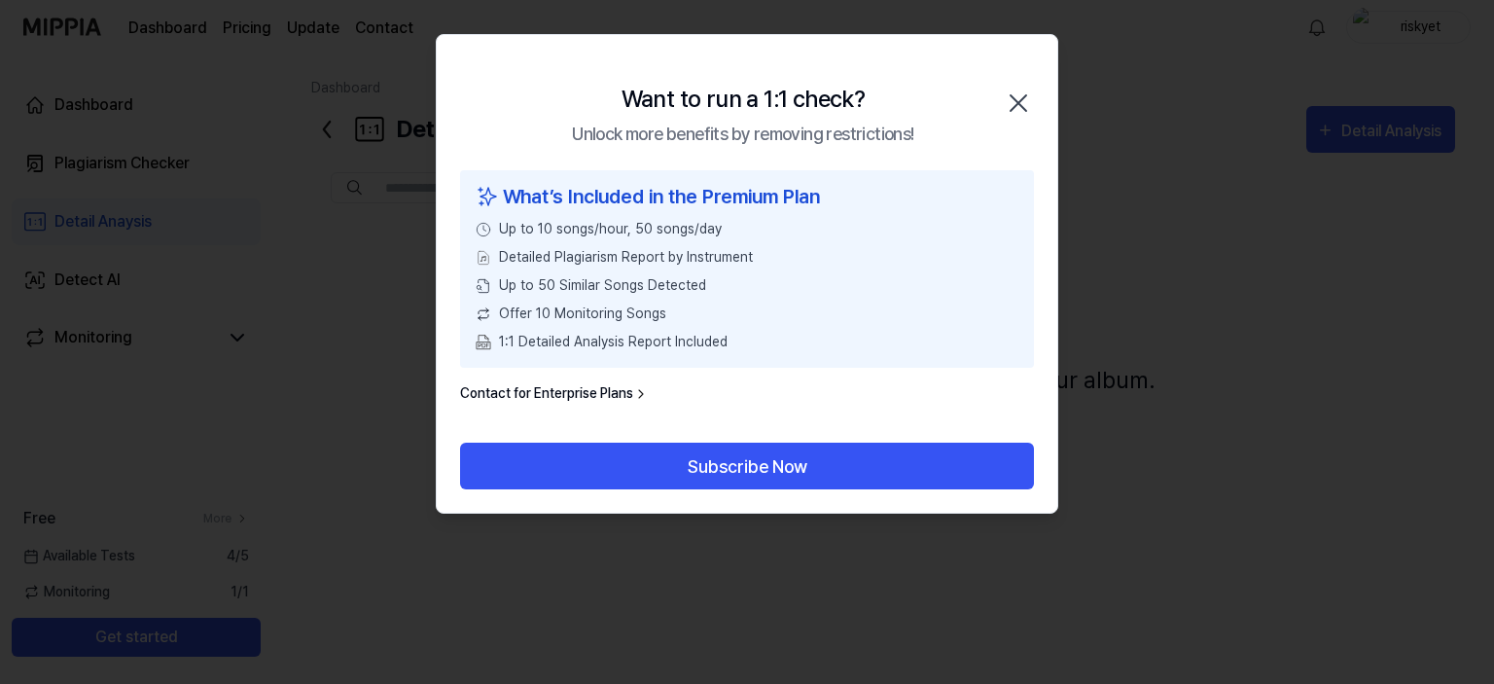
click at [1009, 106] on icon "button" at bounding box center [1018, 103] width 31 height 31
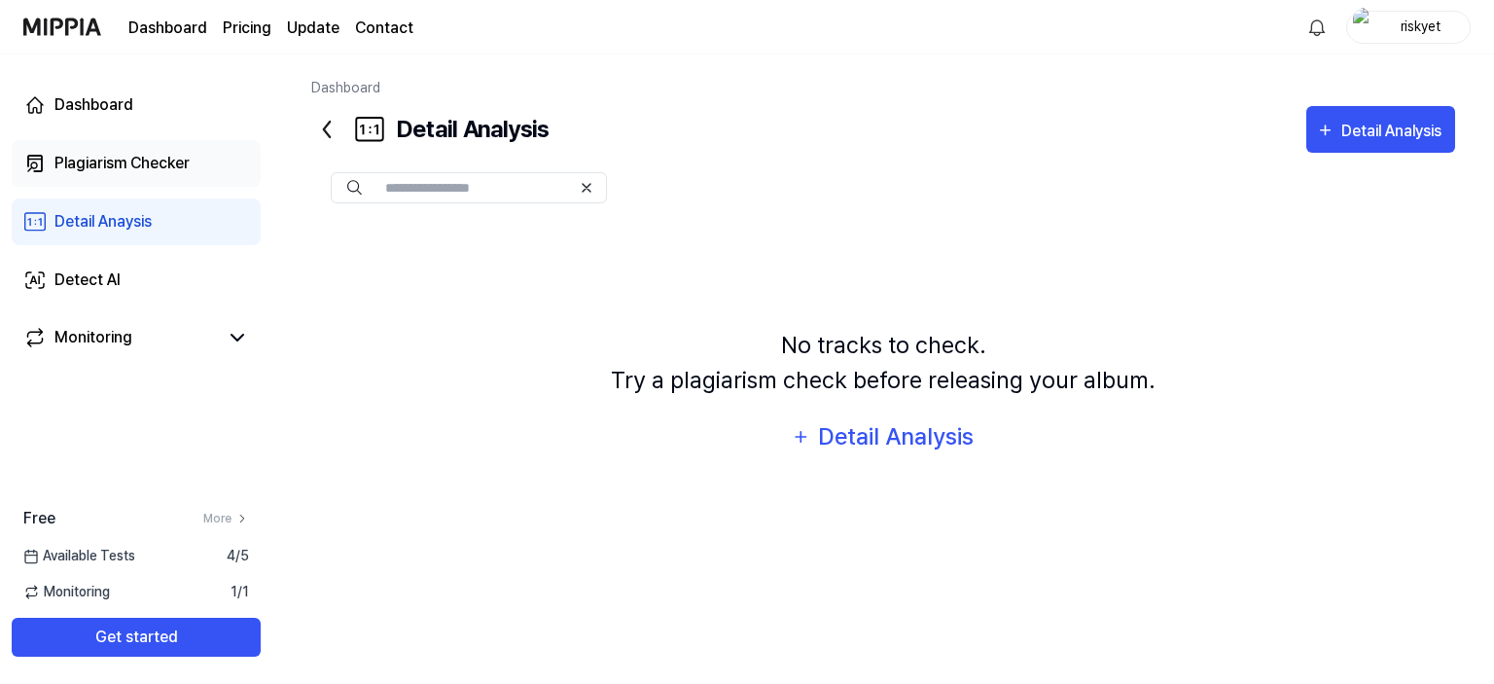
click at [155, 169] on div "Plagiarism Checker" at bounding box center [121, 163] width 135 height 23
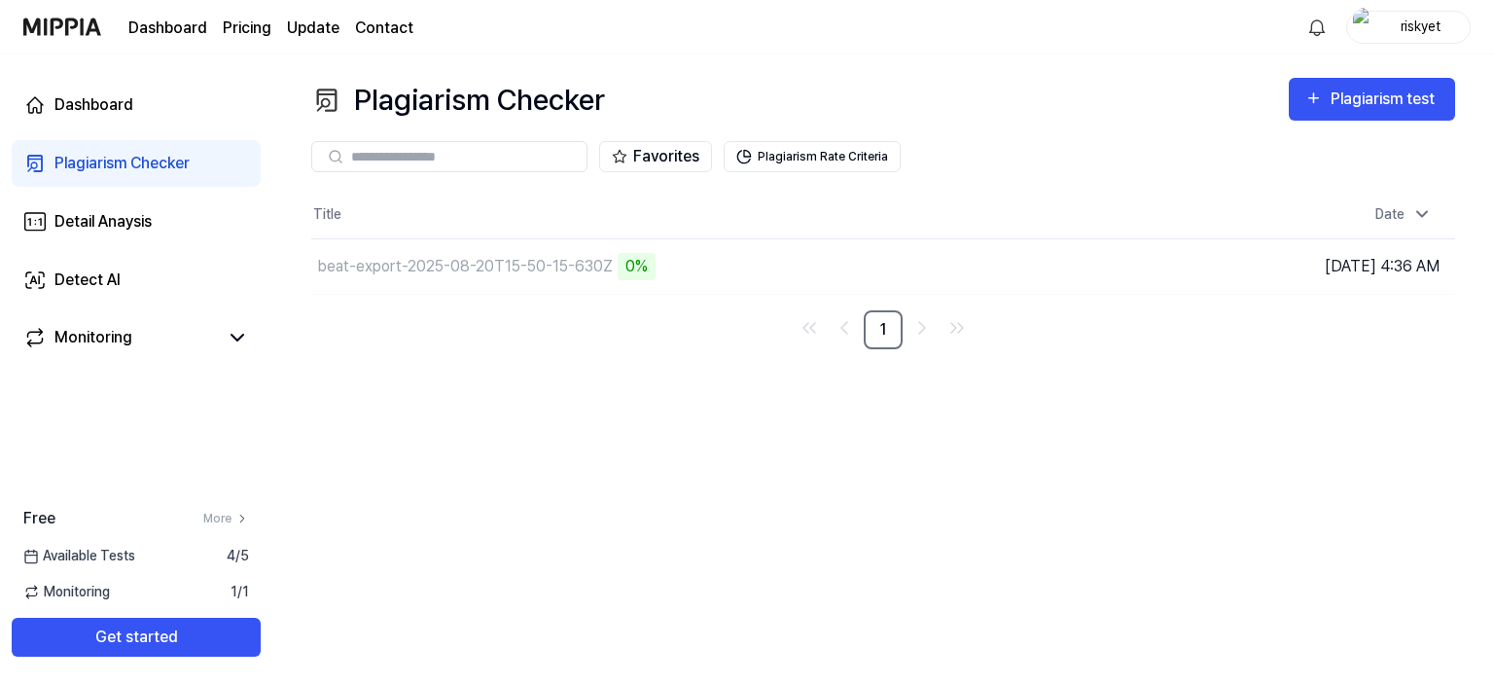
click at [502, 164] on input "text" at bounding box center [463, 157] width 224 height 18
click at [1327, 103] on div "Plagiarism test" at bounding box center [1371, 99] width 135 height 25
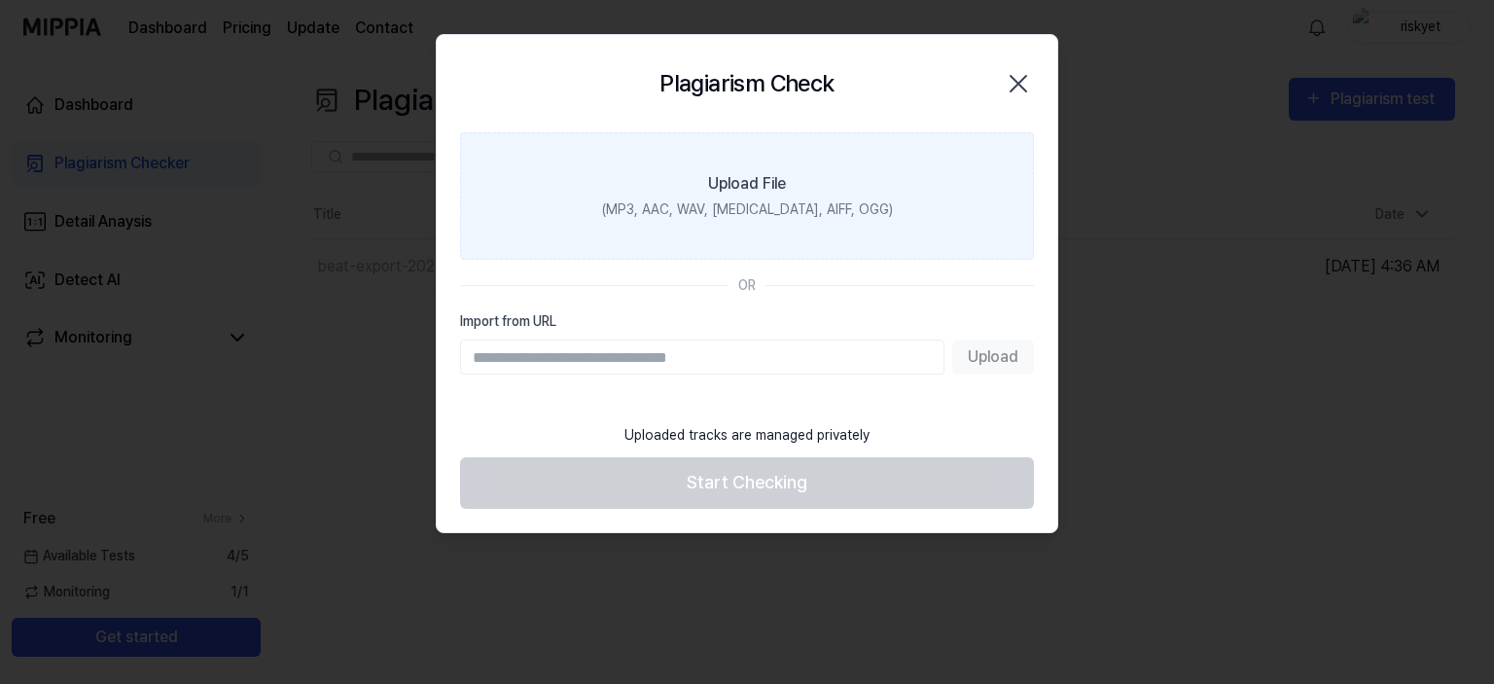
click at [848, 212] on div "(MP3, AAC, WAV, [MEDICAL_DATA], AIFF, OGG)" at bounding box center [747, 209] width 291 height 20
click at [0, 0] on input "Upload File (MP3, AAC, WAV, [MEDICAL_DATA], AIFF, OGG)" at bounding box center [0, 0] width 0 height 0
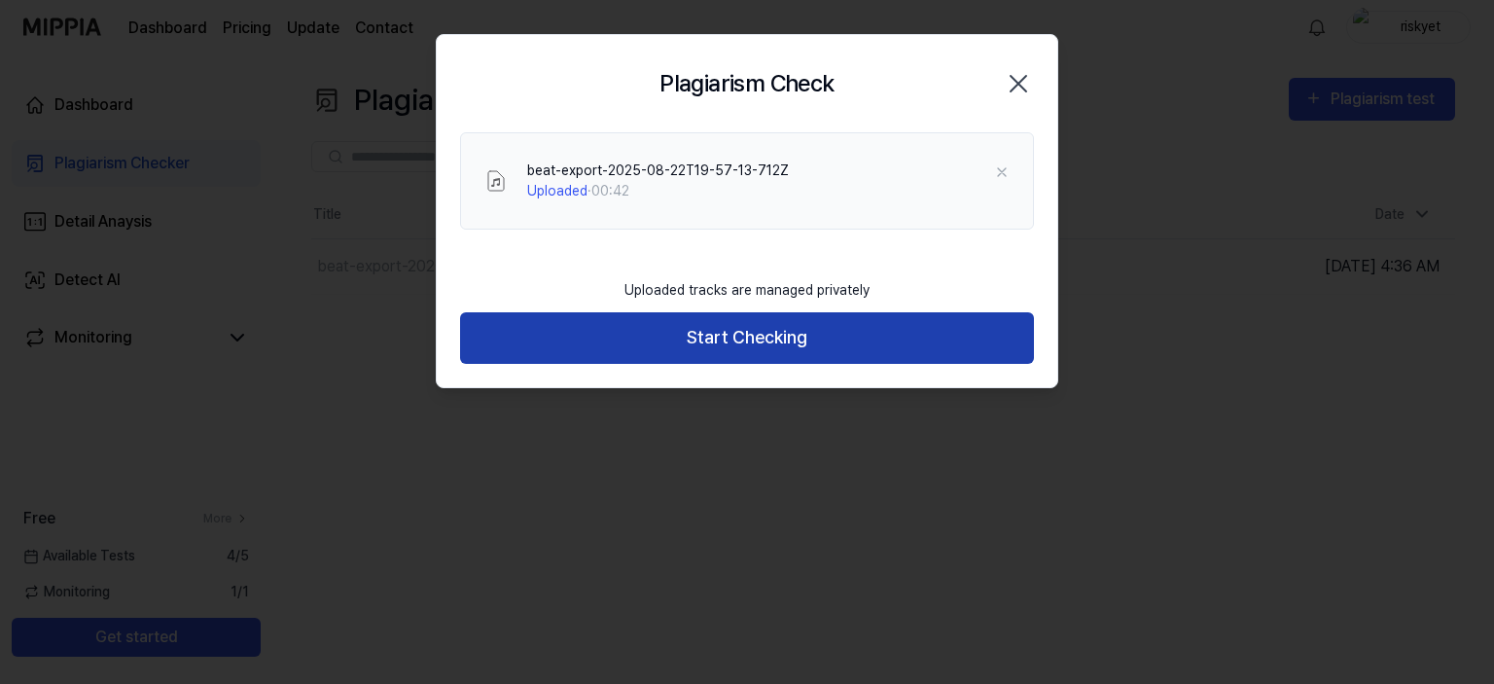
click at [771, 326] on button "Start Checking" at bounding box center [747, 338] width 574 height 52
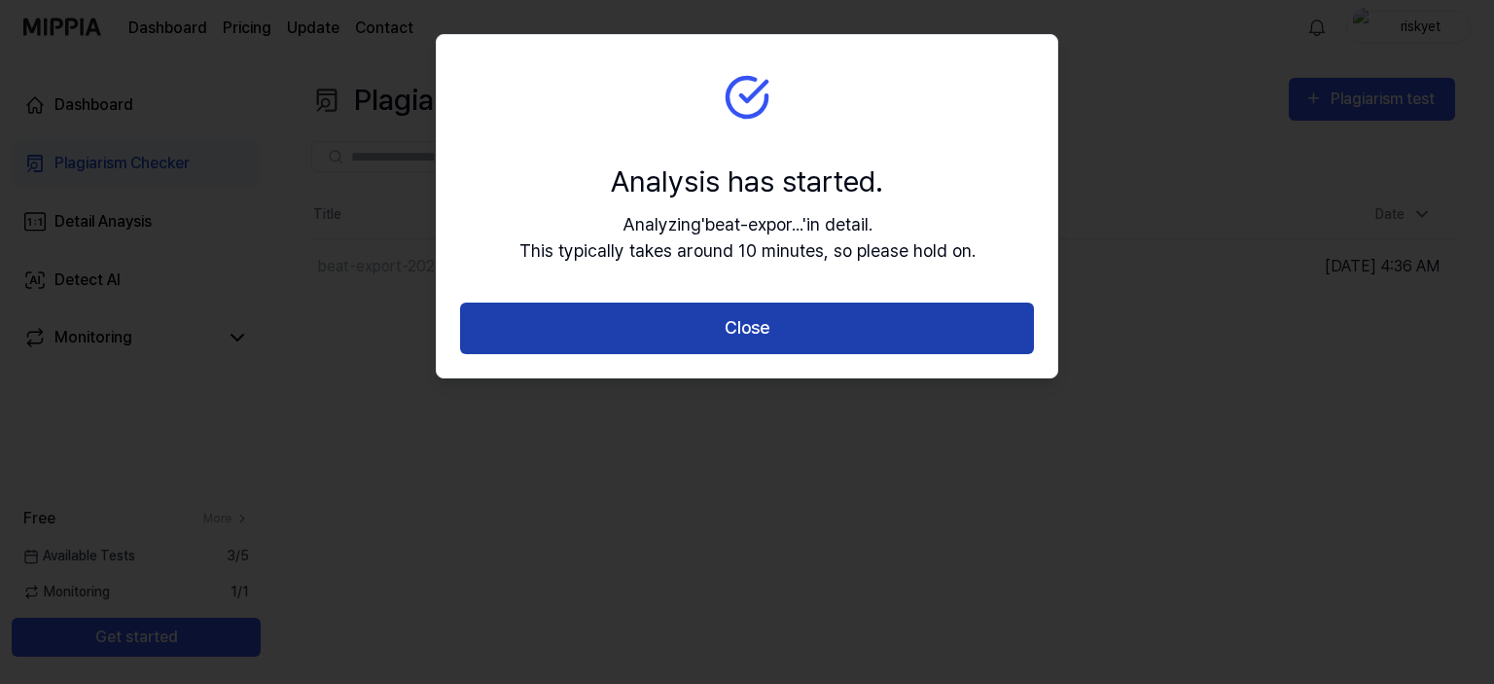
click at [924, 324] on button "Close" at bounding box center [747, 328] width 574 height 52
